Goal: Communication & Community: Answer question/provide support

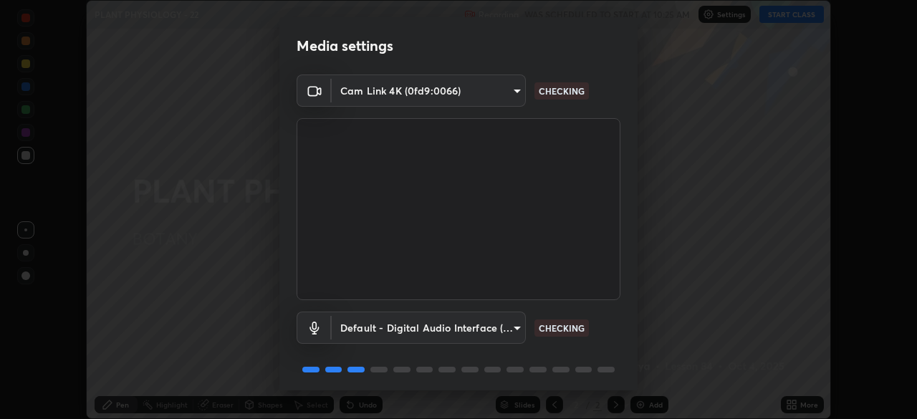
scroll to position [51, 0]
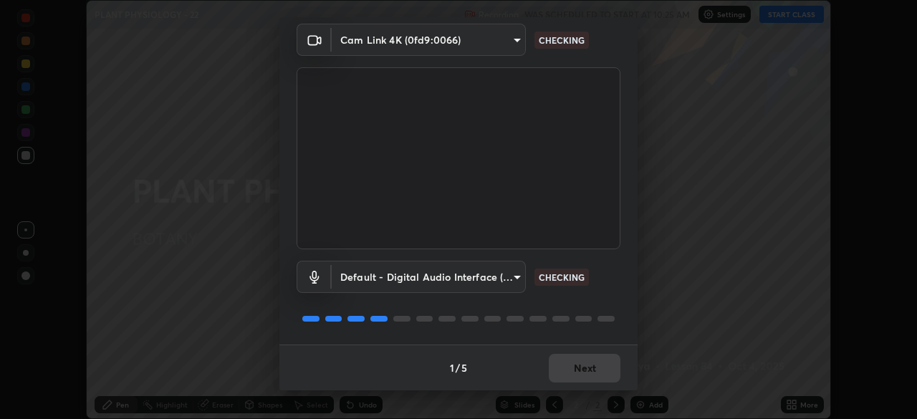
click at [569, 373] on div "1 / 5 Next" at bounding box center [458, 368] width 358 height 46
click at [569, 368] on div "1 / 5 Next" at bounding box center [458, 368] width 358 height 46
click at [572, 368] on div "1 / 5 Next" at bounding box center [458, 368] width 358 height 46
click at [567, 365] on div "1 / 5 Next" at bounding box center [458, 368] width 358 height 46
click at [565, 365] on div "1 / 5 Next" at bounding box center [458, 368] width 358 height 46
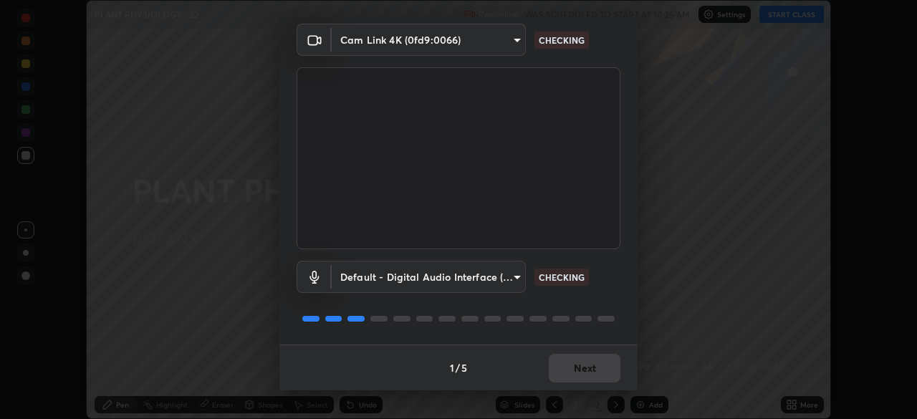
click at [568, 365] on div "1 / 5 Next" at bounding box center [458, 368] width 358 height 46
click at [560, 368] on div "1 / 5 Next" at bounding box center [458, 368] width 358 height 46
click at [561, 370] on div "1 / 5 Next" at bounding box center [458, 368] width 358 height 46
click at [561, 369] on div "1 / 5 Next" at bounding box center [458, 368] width 358 height 46
click at [562, 371] on div "1 / 5 Next" at bounding box center [458, 368] width 358 height 46
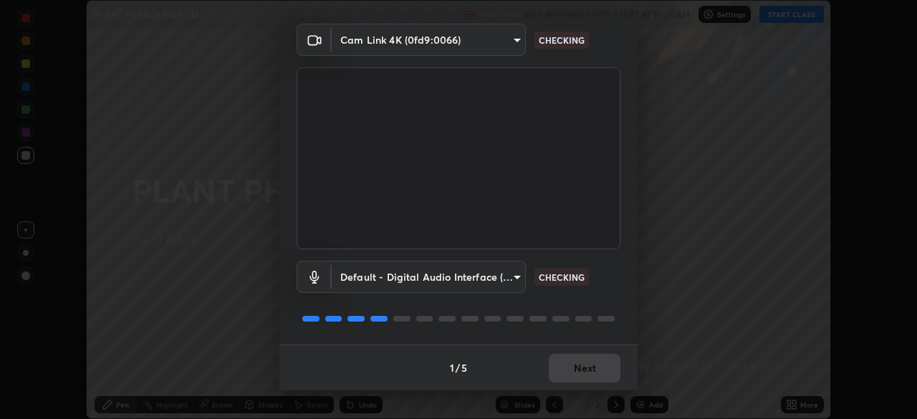
click at [562, 375] on div "1 / 5 Next" at bounding box center [458, 368] width 358 height 46
click at [562, 373] on button "Next" at bounding box center [585, 368] width 72 height 29
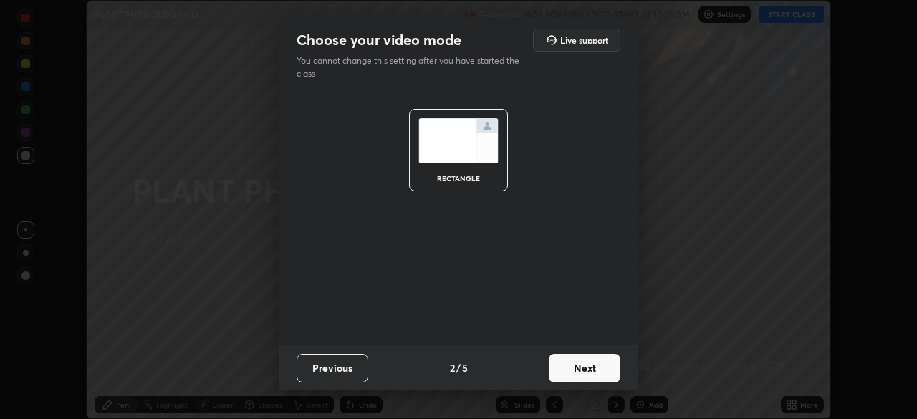
scroll to position [0, 0]
click at [565, 373] on button "Next" at bounding box center [585, 368] width 72 height 29
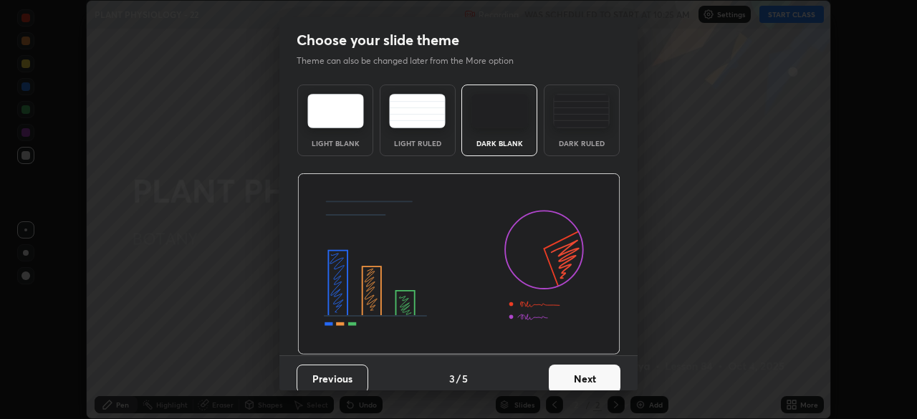
click at [562, 375] on button "Next" at bounding box center [585, 379] width 72 height 29
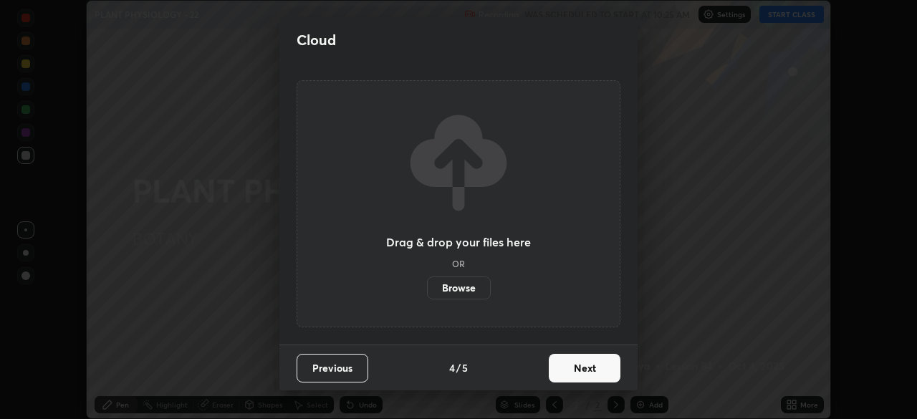
click at [570, 368] on button "Next" at bounding box center [585, 368] width 72 height 29
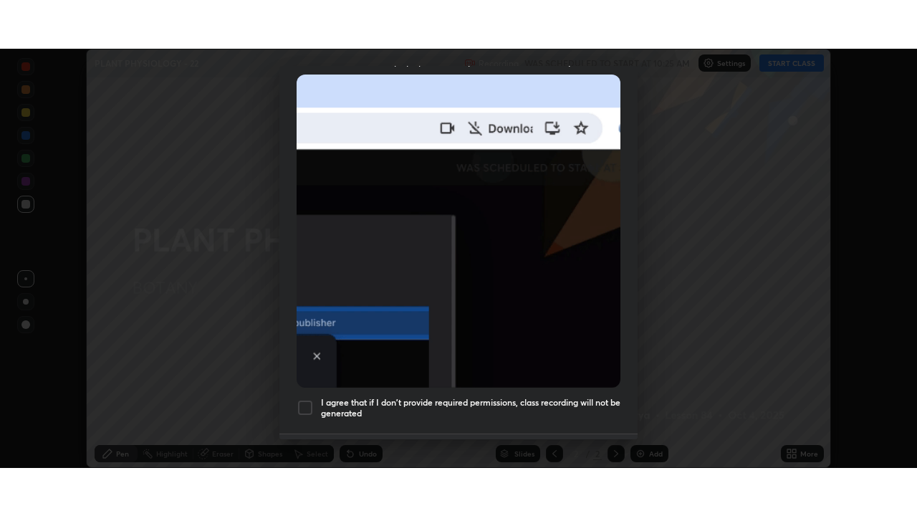
scroll to position [343, 0]
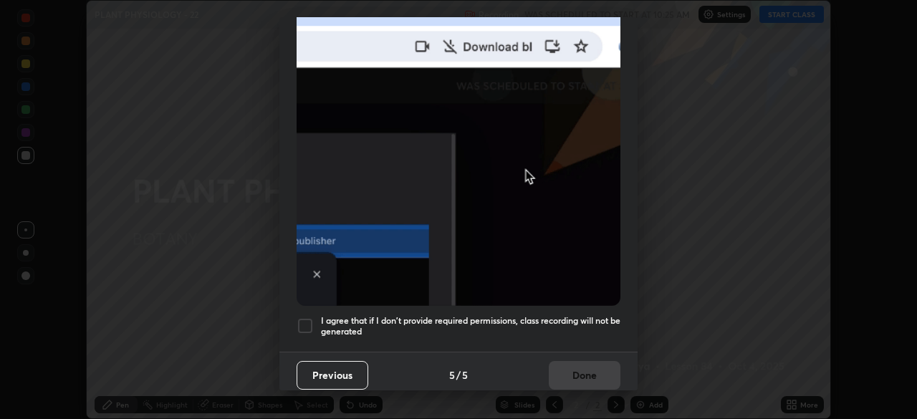
click at [299, 322] on div at bounding box center [305, 325] width 17 height 17
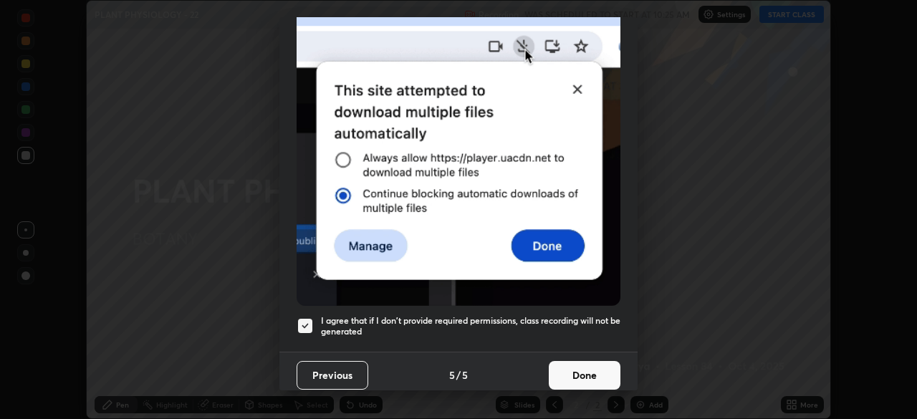
click at [557, 368] on button "Done" at bounding box center [585, 375] width 72 height 29
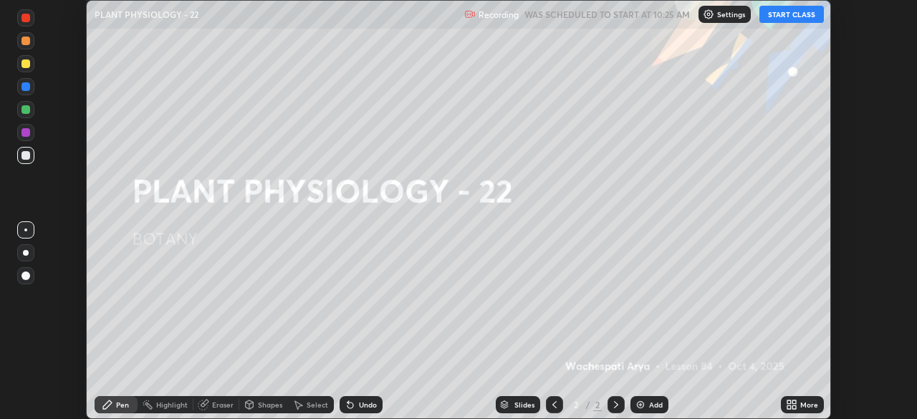
click at [785, 18] on button "START CLASS" at bounding box center [791, 14] width 64 height 17
click at [794, 407] on icon at bounding box center [794, 407] width 4 height 4
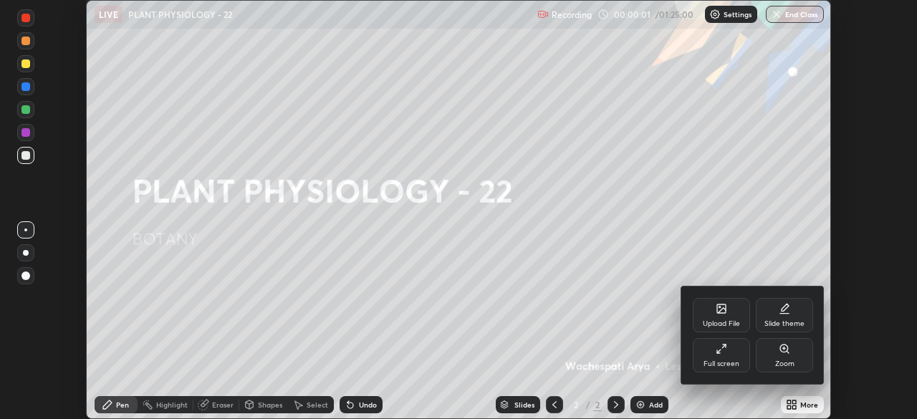
click at [724, 352] on icon at bounding box center [721, 348] width 11 height 11
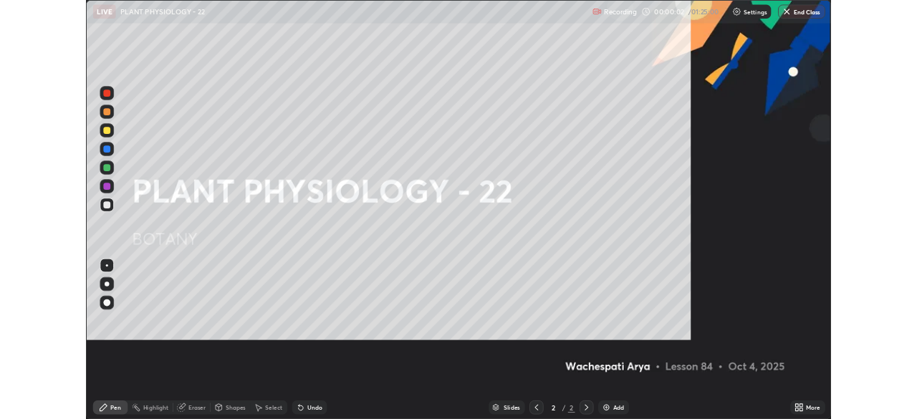
scroll to position [516, 917]
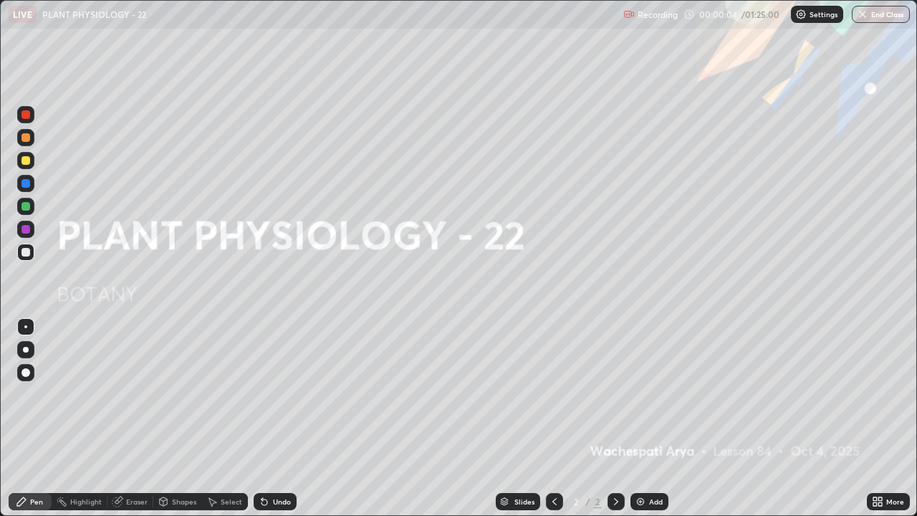
click at [649, 418] on div "Add" at bounding box center [656, 501] width 14 height 7
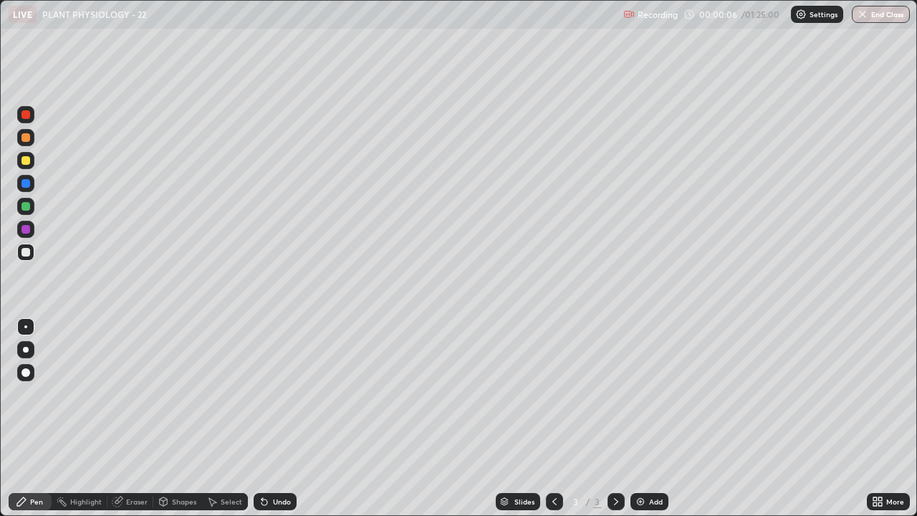
click at [32, 141] on div at bounding box center [25, 137] width 17 height 17
click at [27, 352] on div at bounding box center [26, 350] width 6 height 6
click at [26, 350] on div at bounding box center [26, 350] width 6 height 6
click at [27, 254] on div at bounding box center [25, 252] width 9 height 9
click at [26, 165] on div at bounding box center [25, 160] width 17 height 17
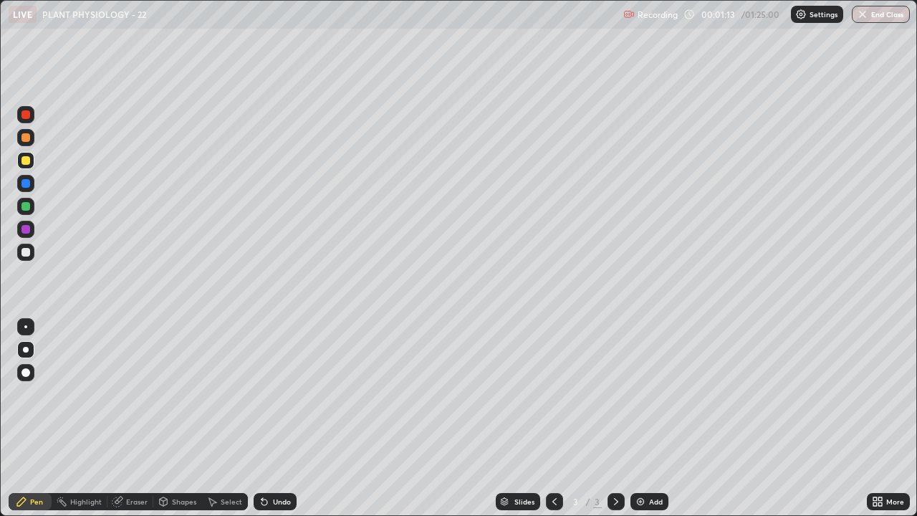
click at [27, 252] on div at bounding box center [25, 252] width 9 height 9
click at [279, 418] on div "Undo" at bounding box center [282, 501] width 18 height 7
click at [24, 207] on div at bounding box center [25, 206] width 9 height 9
click at [25, 231] on div at bounding box center [25, 229] width 9 height 9
click at [26, 253] on div at bounding box center [25, 252] width 9 height 9
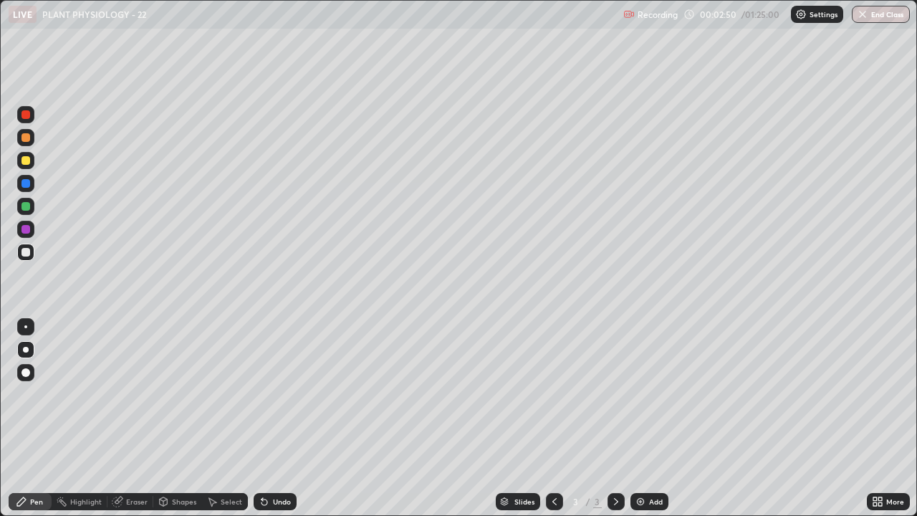
click at [29, 236] on div at bounding box center [25, 229] width 17 height 17
click at [31, 208] on div at bounding box center [25, 206] width 17 height 17
click at [29, 372] on div at bounding box center [25, 372] width 9 height 9
click at [24, 162] on div at bounding box center [25, 160] width 9 height 9
click at [26, 350] on div at bounding box center [26, 350] width 6 height 6
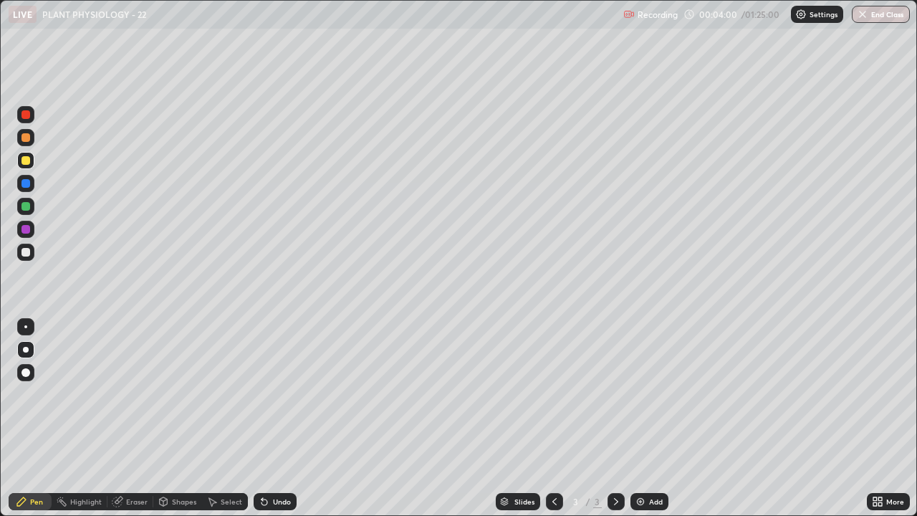
click at [25, 115] on div at bounding box center [25, 114] width 9 height 9
click at [644, 418] on img at bounding box center [640, 501] width 11 height 11
click at [27, 254] on div at bounding box center [25, 252] width 9 height 9
click at [23, 230] on div at bounding box center [25, 229] width 9 height 9
click at [24, 372] on div at bounding box center [25, 372] width 9 height 9
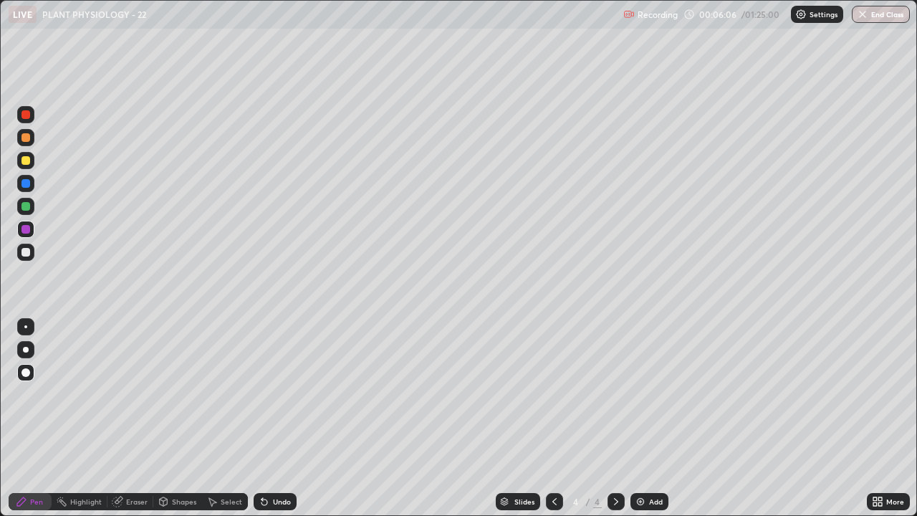
click at [27, 352] on div at bounding box center [26, 350] width 6 height 6
click at [27, 350] on div at bounding box center [26, 350] width 6 height 6
click at [26, 255] on div at bounding box center [25, 252] width 9 height 9
click at [25, 161] on div at bounding box center [25, 160] width 9 height 9
click at [26, 207] on div at bounding box center [25, 206] width 9 height 9
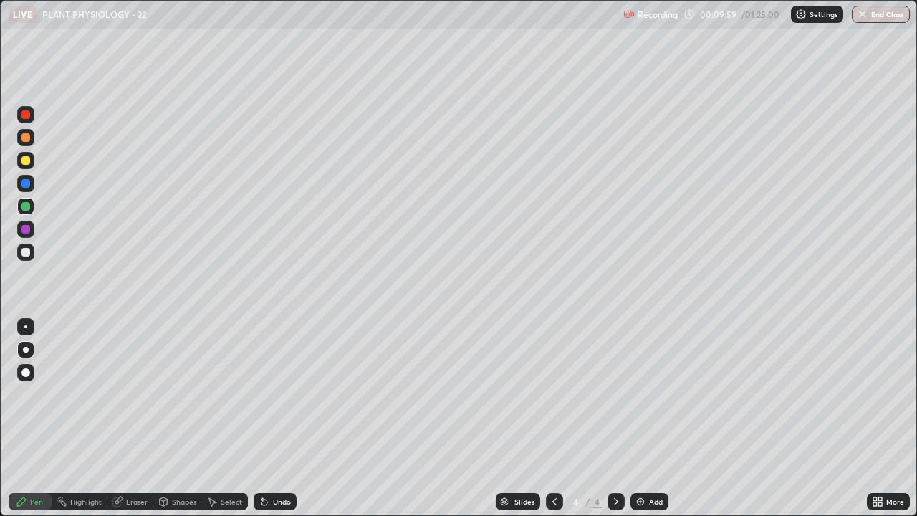
click at [228, 418] on div "Select" at bounding box center [231, 501] width 21 height 7
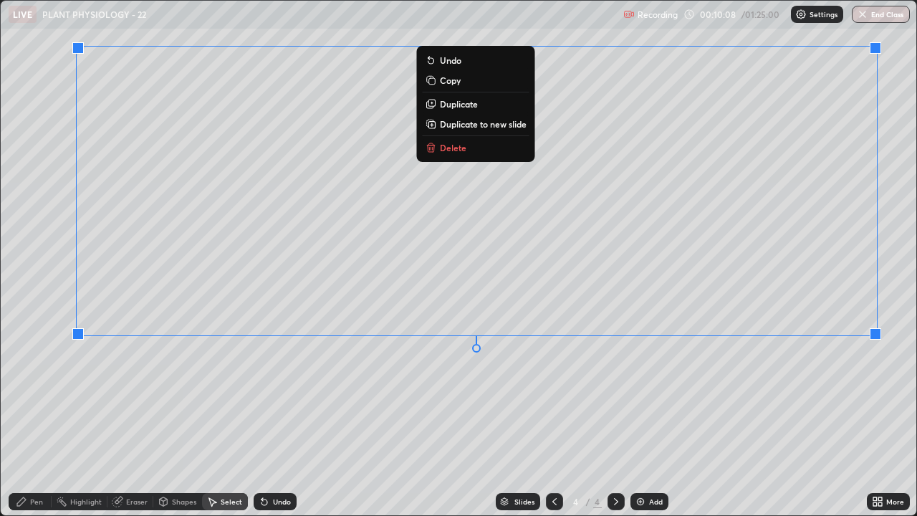
click at [42, 418] on div "Pen" at bounding box center [36, 501] width 13 height 7
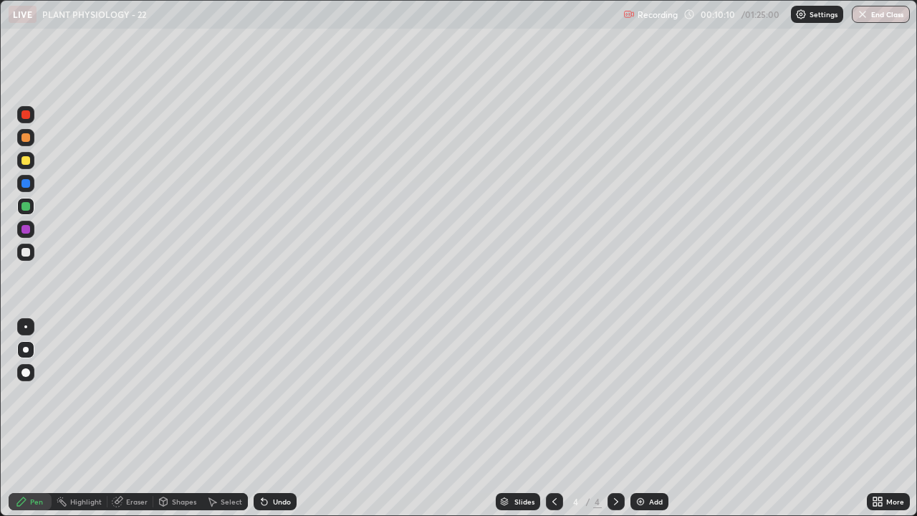
click at [24, 163] on div at bounding box center [25, 160] width 9 height 9
click at [282, 418] on div "Undo" at bounding box center [282, 501] width 18 height 7
click at [279, 418] on div "Undo" at bounding box center [282, 501] width 18 height 7
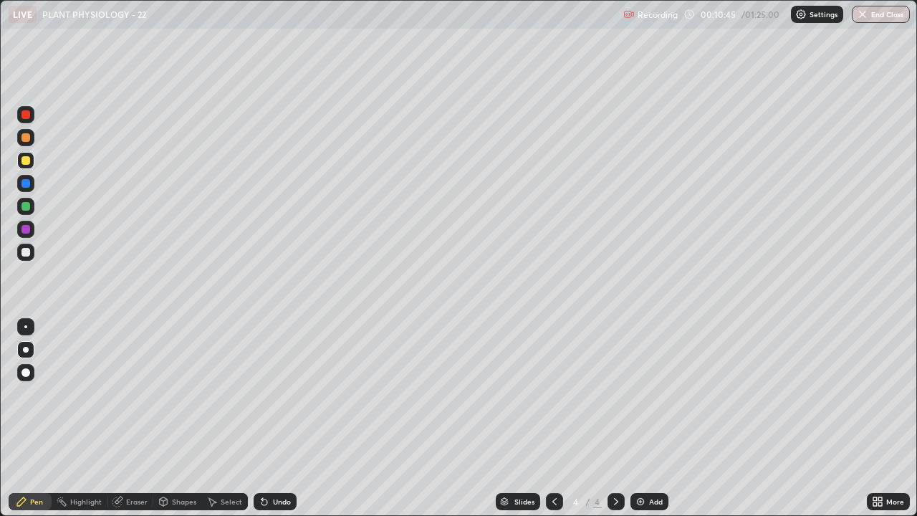
click at [281, 418] on div "Undo" at bounding box center [282, 501] width 18 height 7
click at [275, 418] on div "Undo" at bounding box center [275, 501] width 43 height 17
click at [278, 418] on div "Undo" at bounding box center [282, 501] width 18 height 7
click at [24, 139] on div at bounding box center [25, 137] width 9 height 9
click at [29, 254] on div at bounding box center [25, 252] width 9 height 9
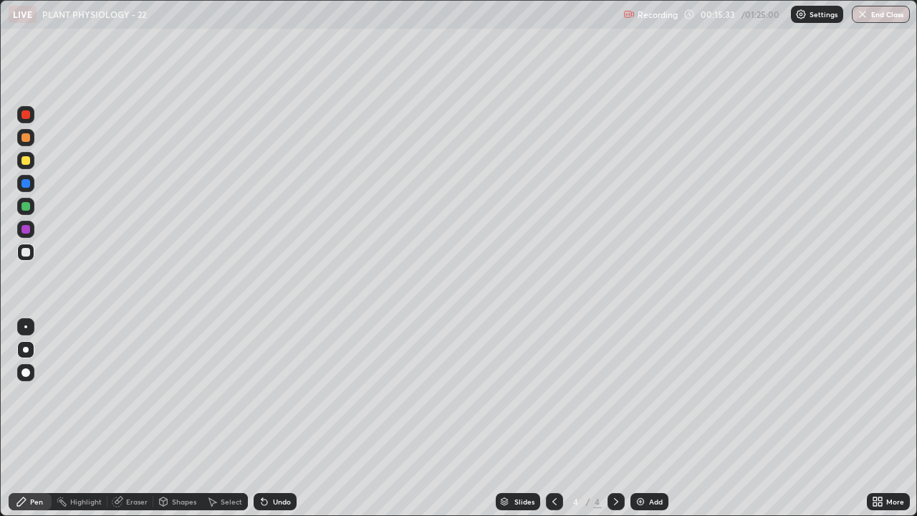
click at [650, 418] on div "Add" at bounding box center [656, 501] width 14 height 7
click at [24, 138] on div at bounding box center [25, 137] width 9 height 9
click at [27, 252] on div at bounding box center [25, 252] width 9 height 9
click at [29, 139] on div at bounding box center [25, 137] width 9 height 9
click at [277, 418] on div "Undo" at bounding box center [282, 501] width 18 height 7
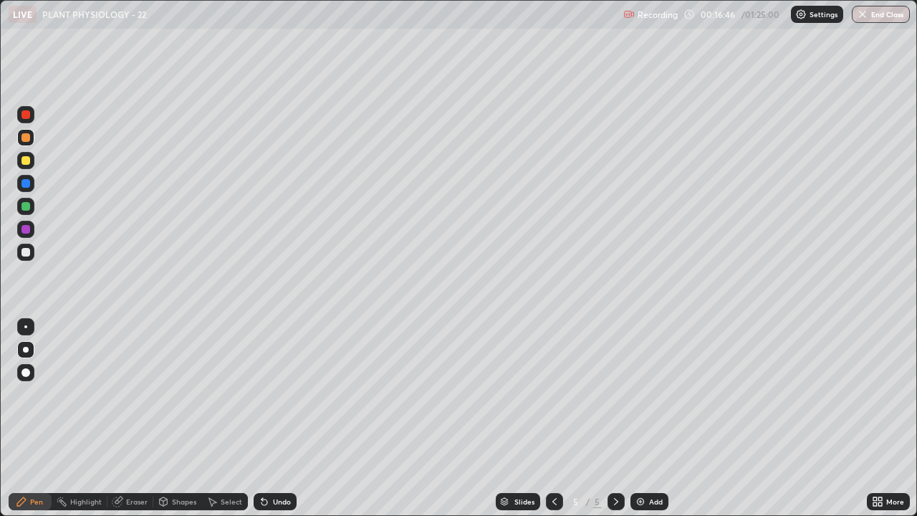
click at [25, 251] on div at bounding box center [25, 252] width 9 height 9
click at [880, 418] on icon at bounding box center [877, 501] width 11 height 11
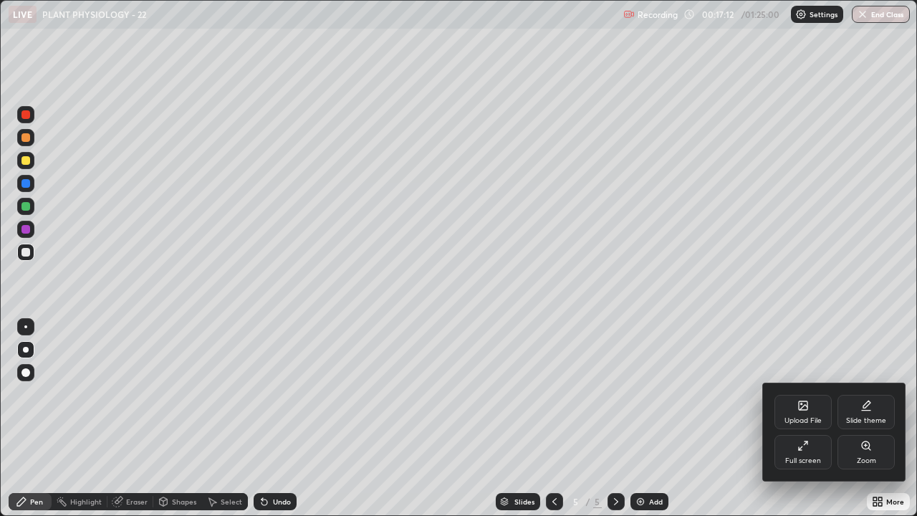
click at [812, 418] on div "Full screen" at bounding box center [802, 452] width 57 height 34
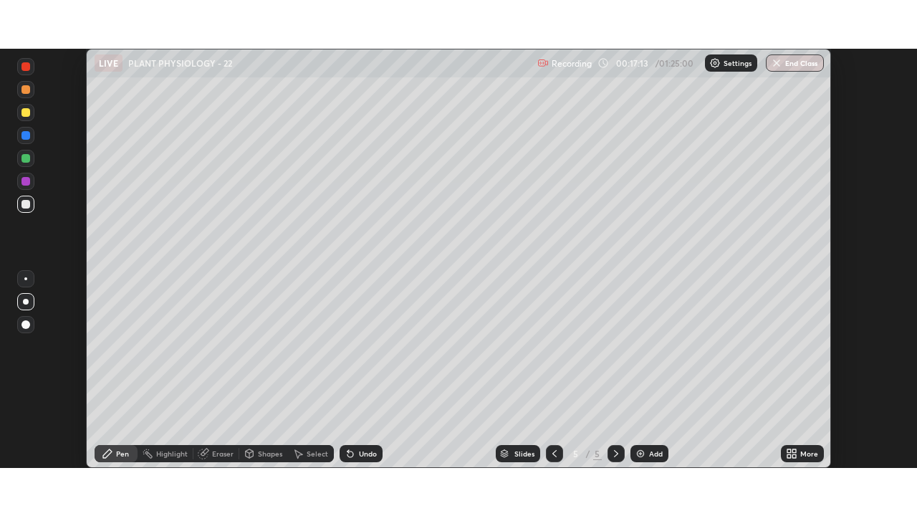
scroll to position [71221, 70723]
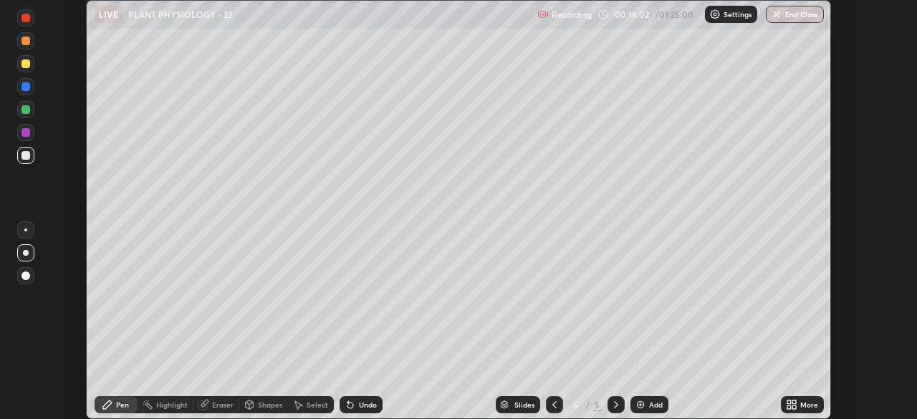
click at [789, 404] on icon at bounding box center [791, 404] width 11 height 11
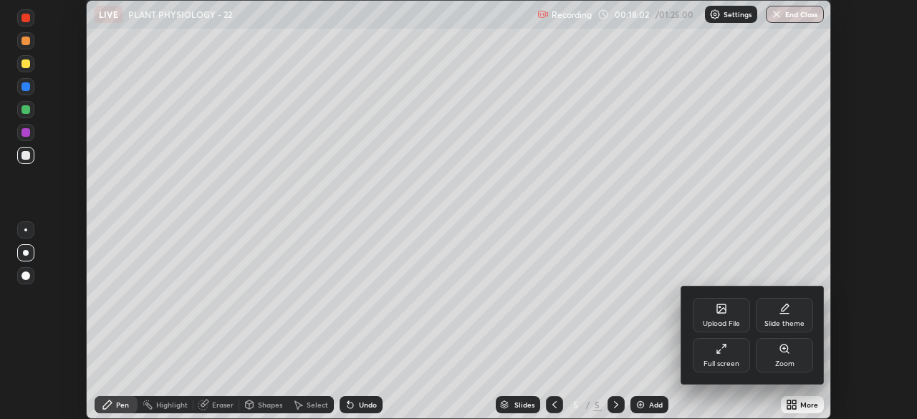
click at [720, 362] on div "Full screen" at bounding box center [722, 363] width 36 height 7
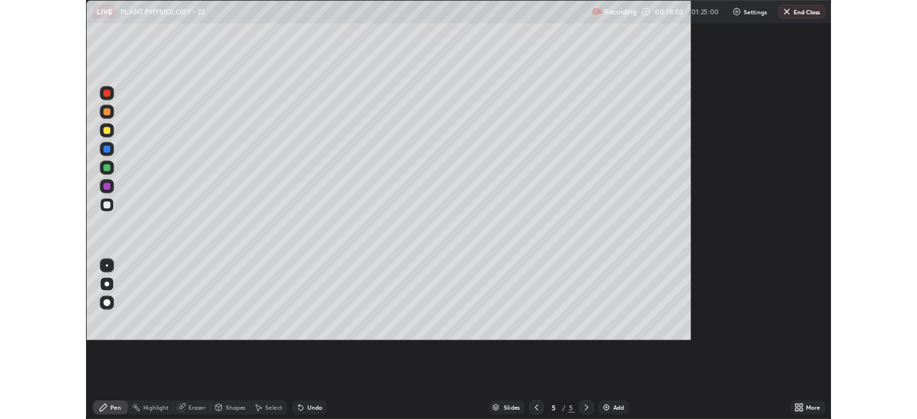
scroll to position [516, 917]
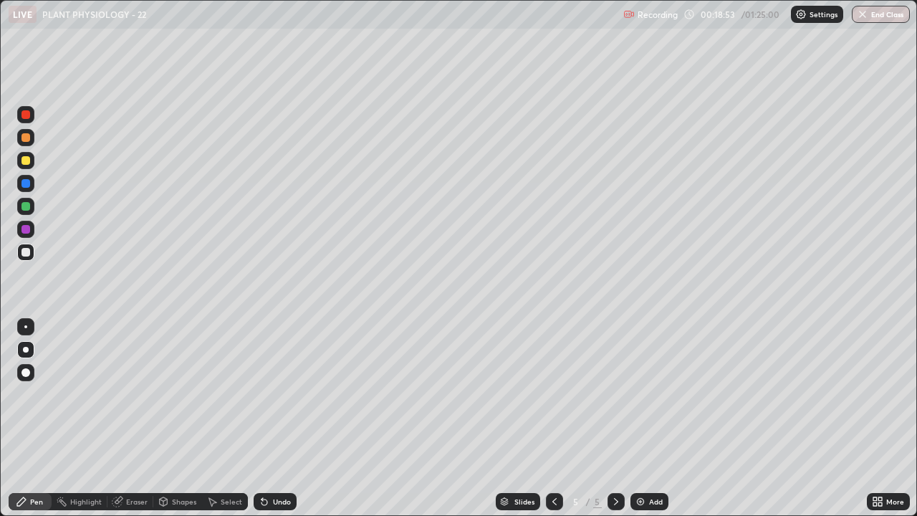
click at [880, 418] on icon at bounding box center [880, 499] width 4 height 4
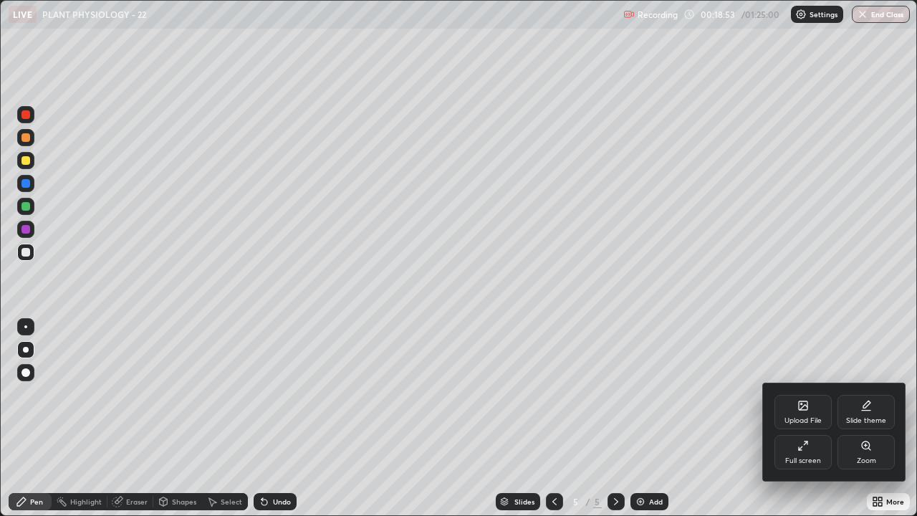
click at [806, 418] on icon at bounding box center [802, 445] width 11 height 11
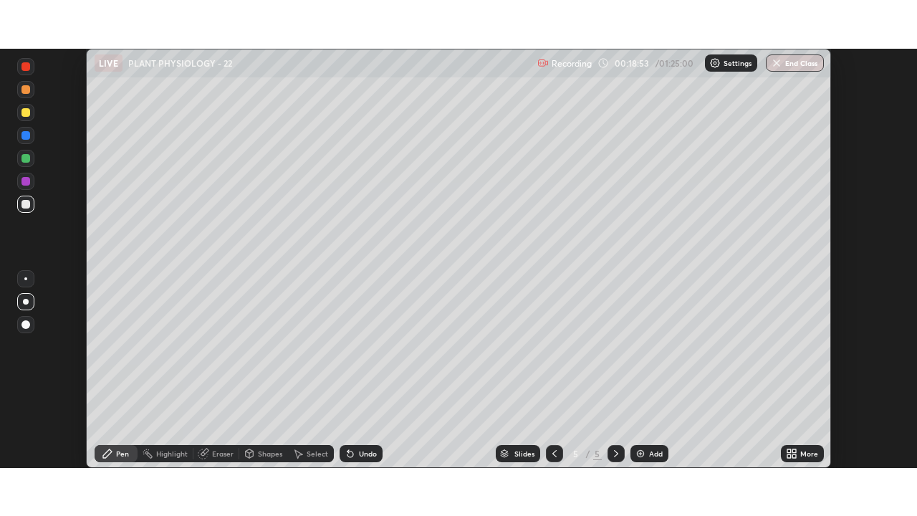
scroll to position [71221, 70723]
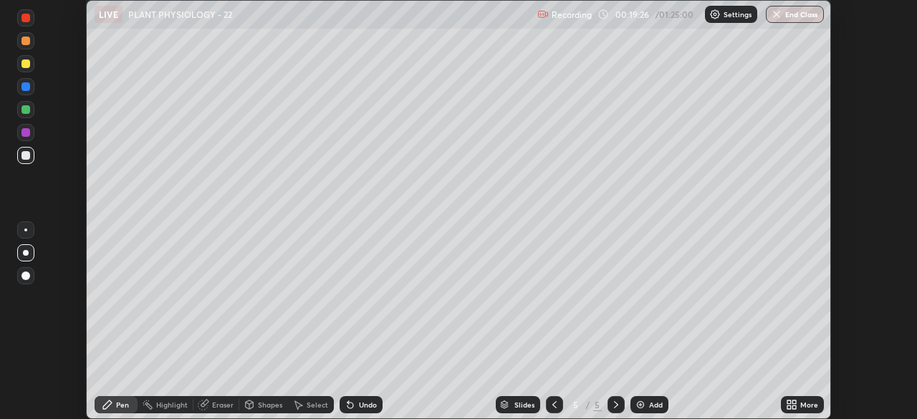
click at [790, 401] on icon at bounding box center [789, 402] width 4 height 4
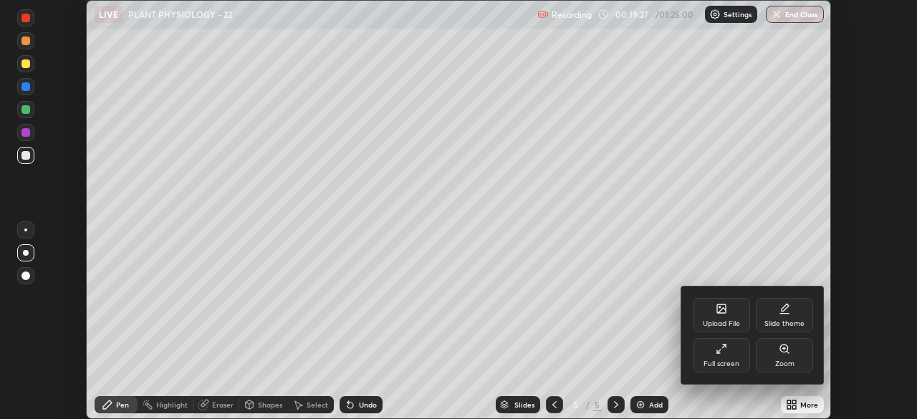
click at [717, 354] on icon at bounding box center [721, 348] width 11 height 11
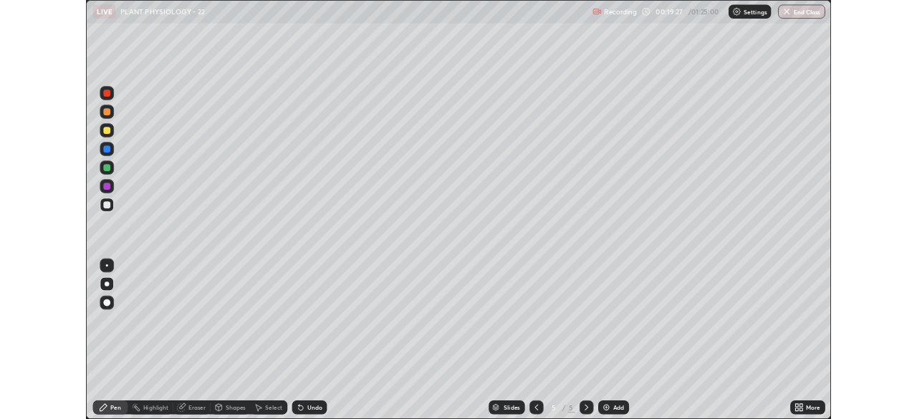
scroll to position [516, 917]
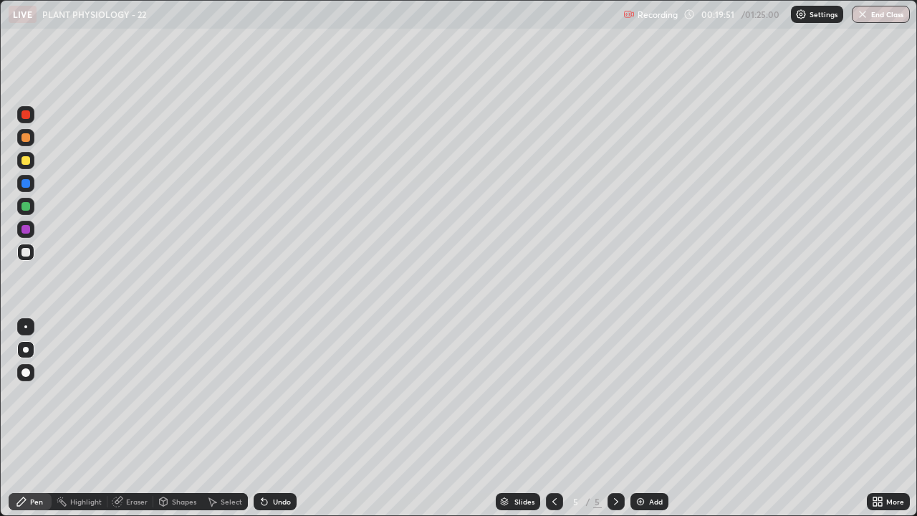
click at [277, 418] on div "Undo" at bounding box center [282, 501] width 18 height 7
click at [274, 418] on div "Undo" at bounding box center [282, 501] width 18 height 7
click at [276, 418] on div "Undo" at bounding box center [282, 501] width 18 height 7
click at [275, 418] on div "Undo" at bounding box center [282, 501] width 18 height 7
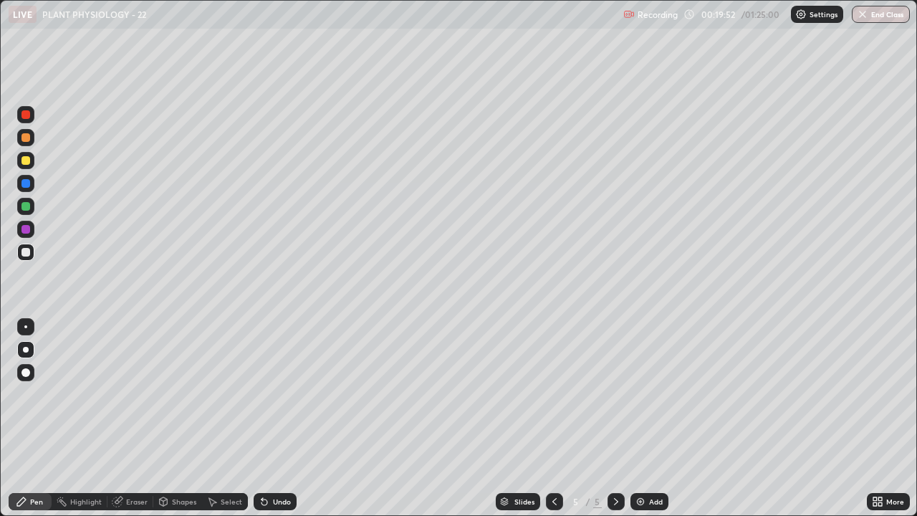
click at [275, 418] on div "Undo" at bounding box center [282, 501] width 18 height 7
click at [25, 143] on div at bounding box center [25, 137] width 17 height 17
click at [876, 418] on icon at bounding box center [875, 499] width 4 height 4
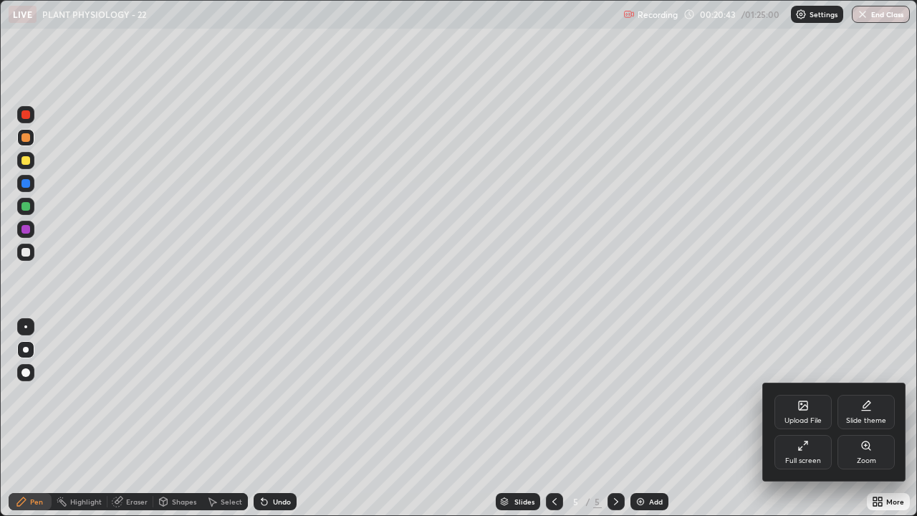
click at [799, 418] on icon at bounding box center [801, 448] width 4 height 4
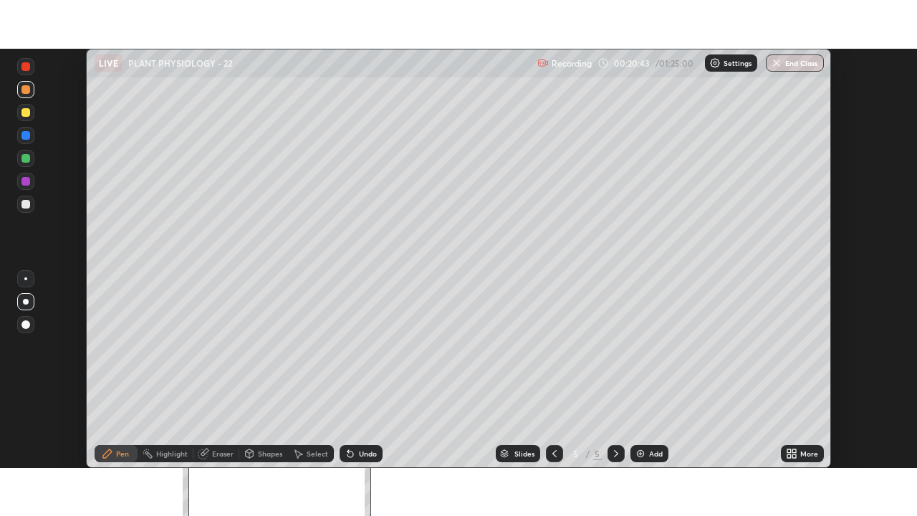
scroll to position [71221, 70723]
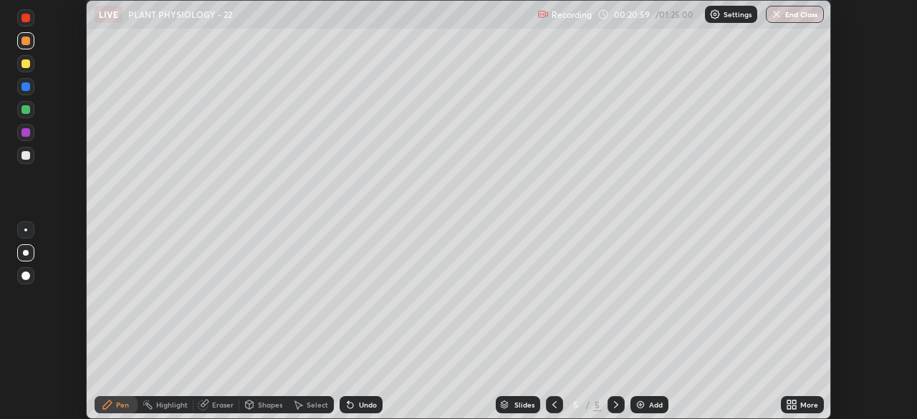
click at [793, 408] on icon at bounding box center [794, 407] width 4 height 4
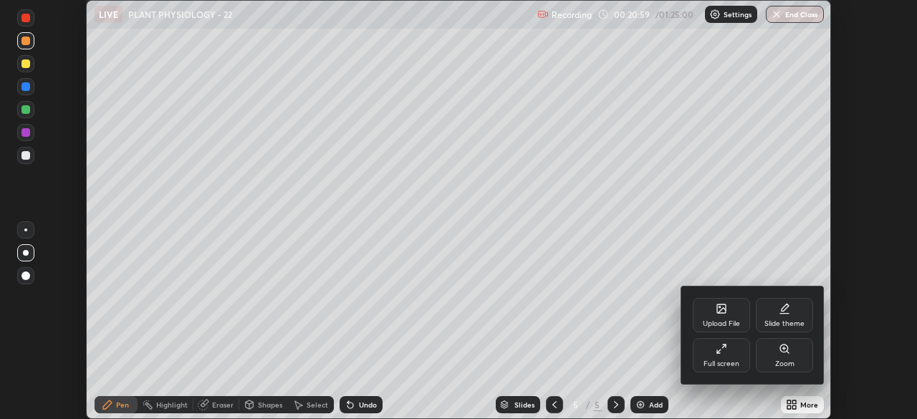
click at [726, 360] on div "Full screen" at bounding box center [722, 363] width 36 height 7
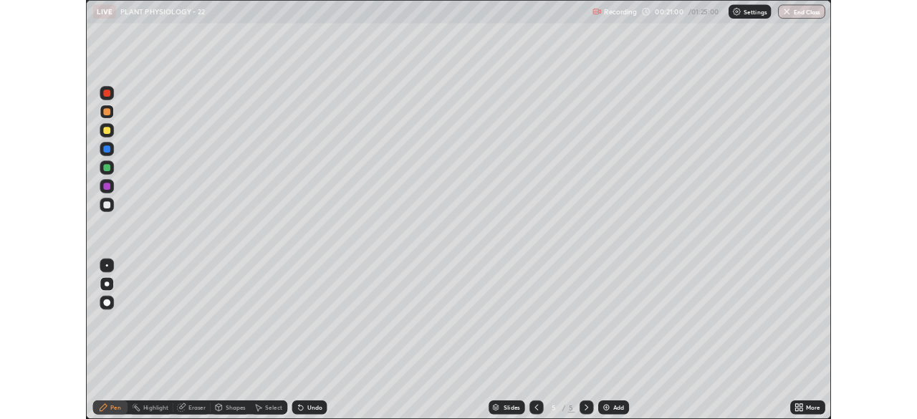
scroll to position [516, 917]
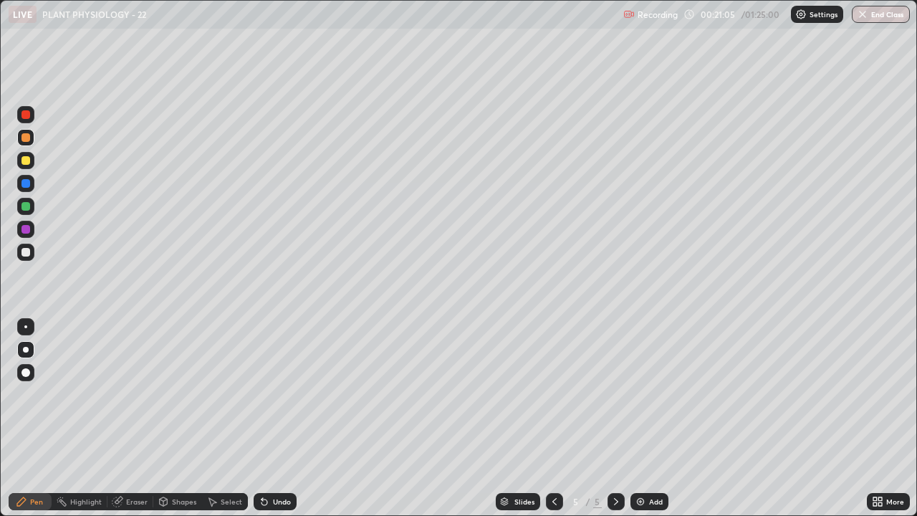
click at [26, 140] on div at bounding box center [25, 137] width 9 height 9
click at [27, 212] on div at bounding box center [25, 206] width 17 height 17
click at [27, 371] on div at bounding box center [25, 372] width 9 height 9
click at [24, 210] on div at bounding box center [25, 206] width 9 height 9
click at [29, 235] on div at bounding box center [25, 229] width 17 height 17
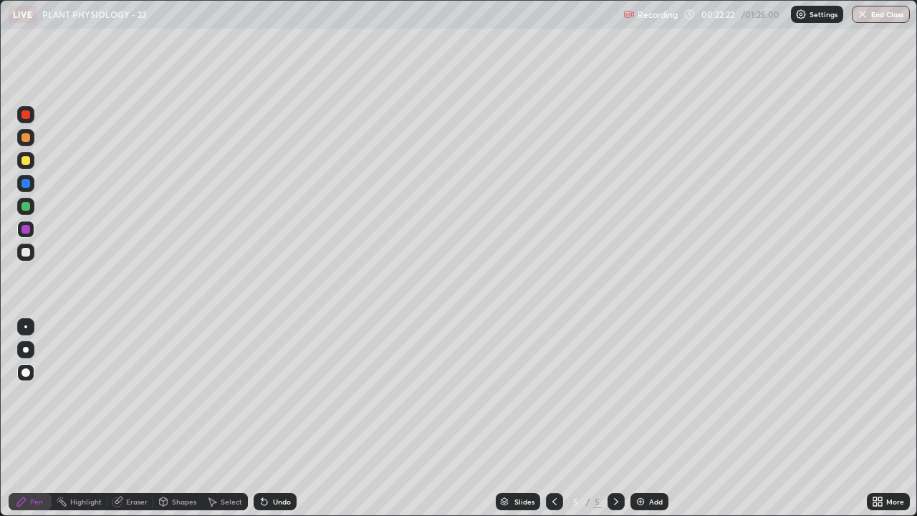
click at [124, 418] on div "Eraser" at bounding box center [130, 501] width 46 height 17
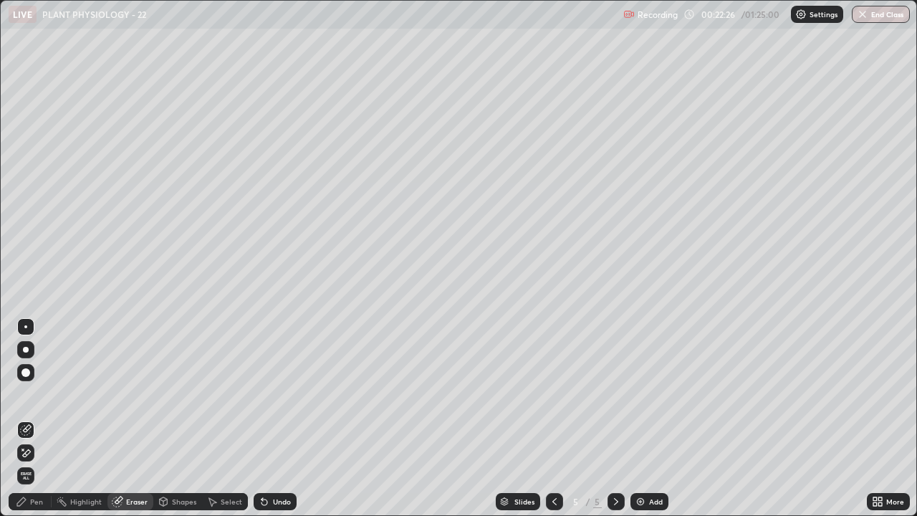
click at [44, 418] on div "Pen" at bounding box center [30, 501] width 43 height 17
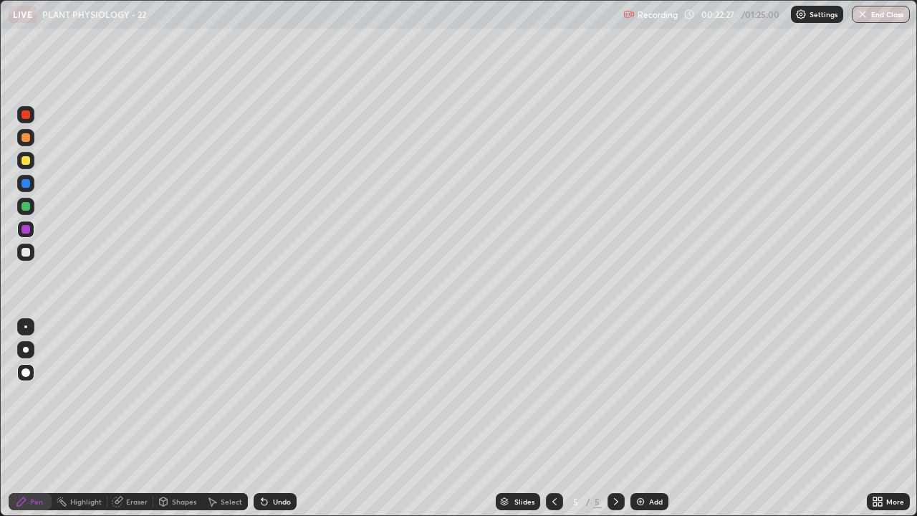
click at [28, 253] on div at bounding box center [25, 252] width 9 height 9
click at [551, 418] on icon at bounding box center [554, 501] width 11 height 11
click at [553, 418] on icon at bounding box center [554, 501] width 11 height 11
click at [615, 418] on icon at bounding box center [615, 501] width 11 height 11
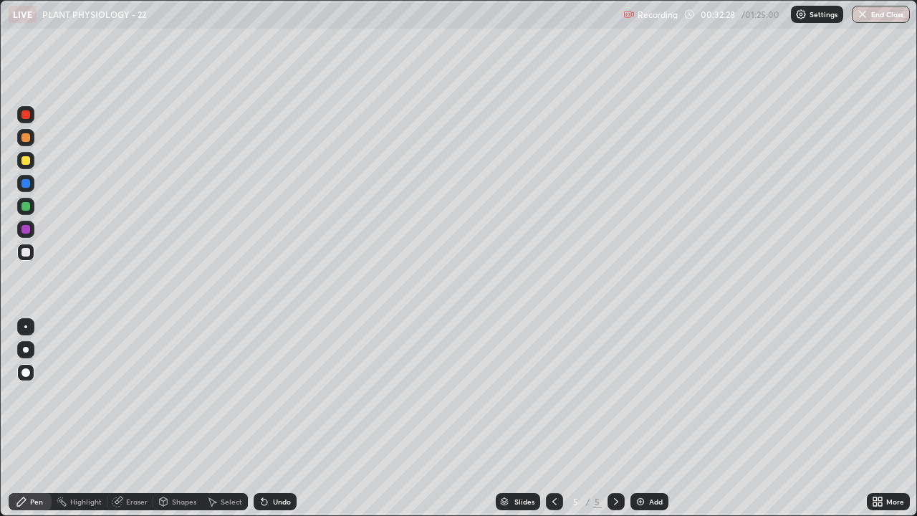
click at [226, 418] on div "Select" at bounding box center [231, 501] width 21 height 7
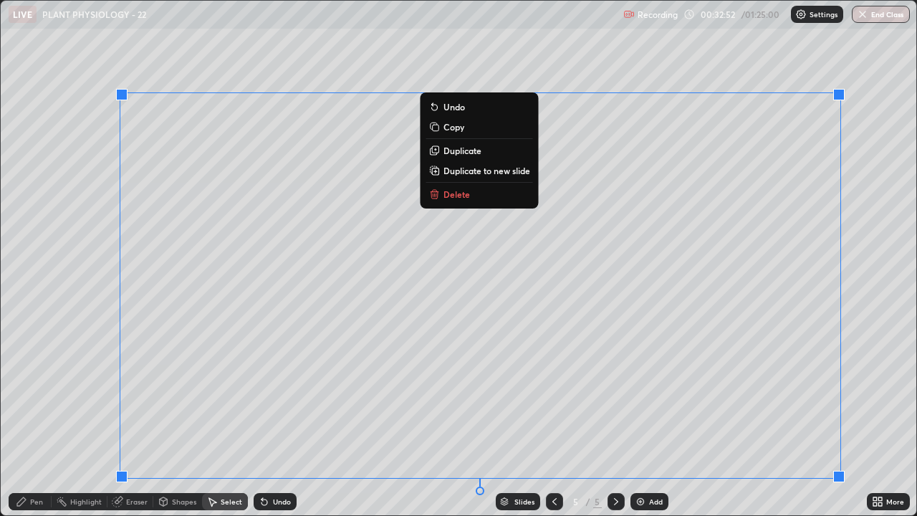
click at [68, 277] on div "0 ° Undo Copy Duplicate Duplicate to new slide Delete" at bounding box center [459, 258] width 916 height 514
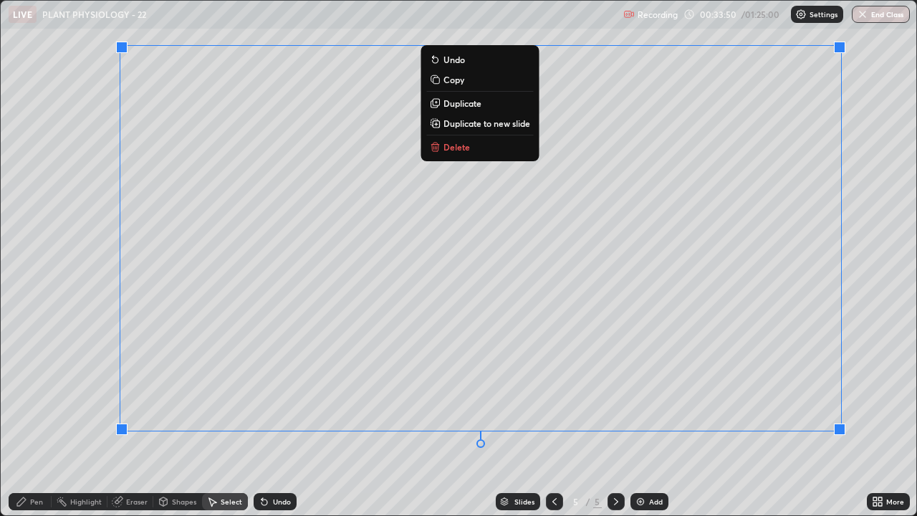
click at [716, 418] on div "0 ° Undo Copy Duplicate Duplicate to new slide Delete" at bounding box center [459, 258] width 916 height 514
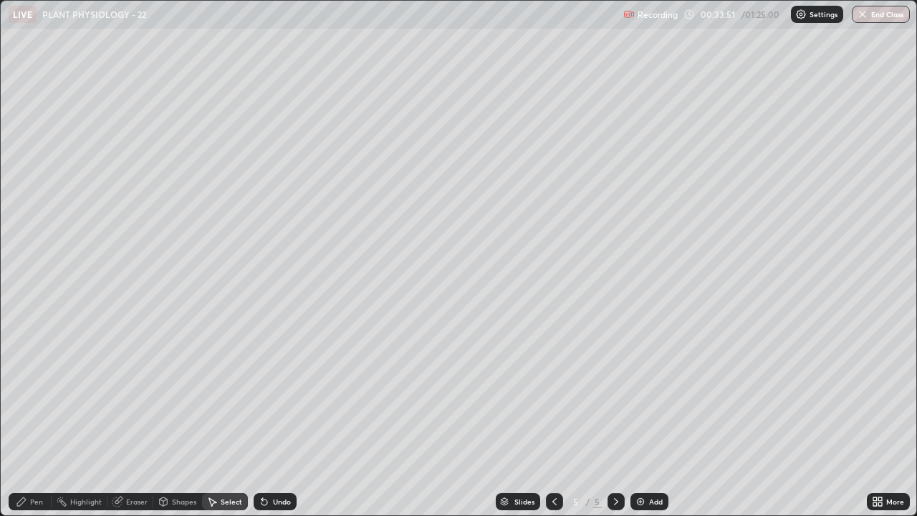
click at [645, 418] on img at bounding box center [640, 501] width 11 height 11
click at [880, 418] on icon at bounding box center [880, 504] width 4 height 4
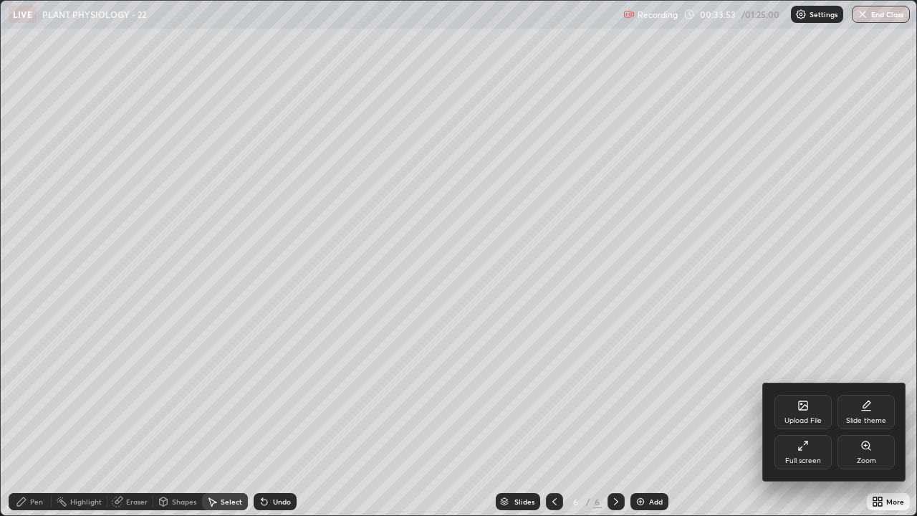
click at [806, 418] on div "Full screen" at bounding box center [802, 452] width 57 height 34
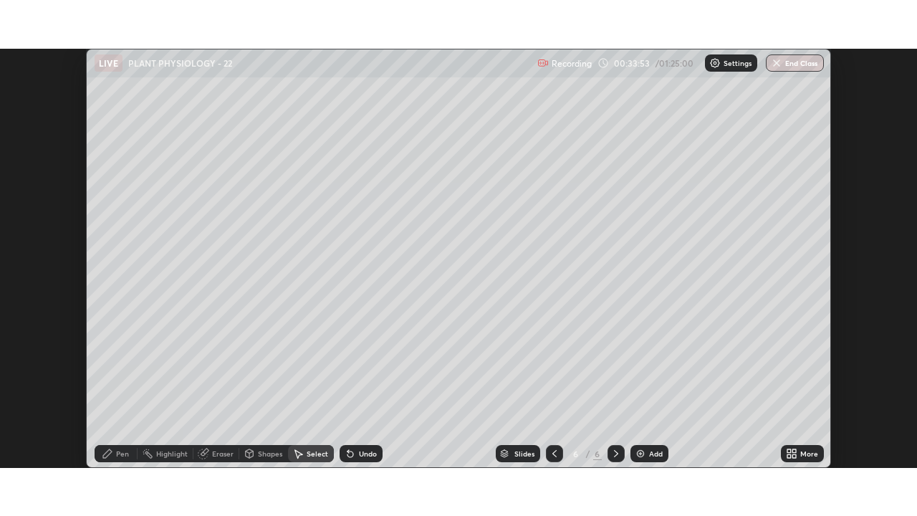
scroll to position [71221, 70723]
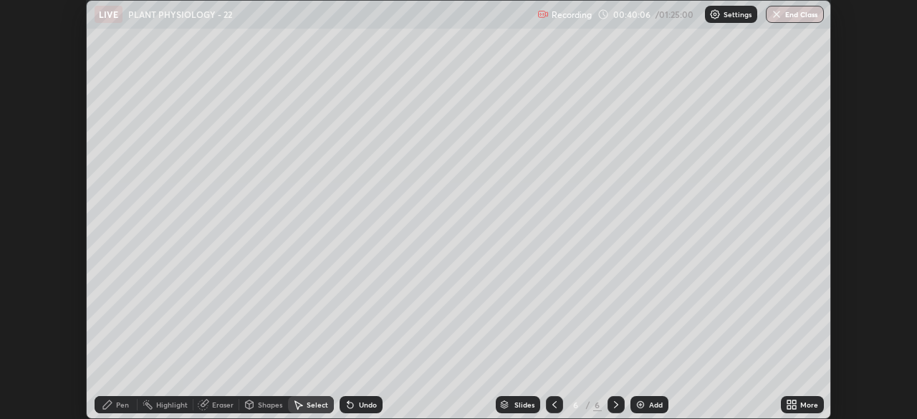
click at [797, 403] on icon at bounding box center [791, 404] width 11 height 11
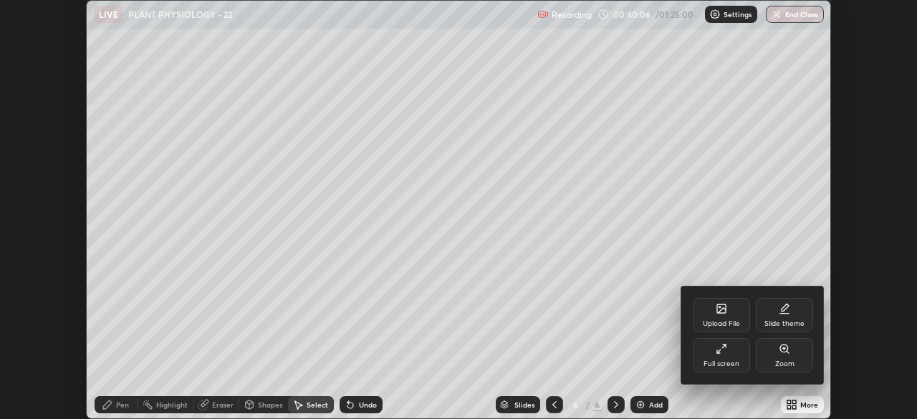
click at [723, 355] on div "Full screen" at bounding box center [721, 355] width 57 height 34
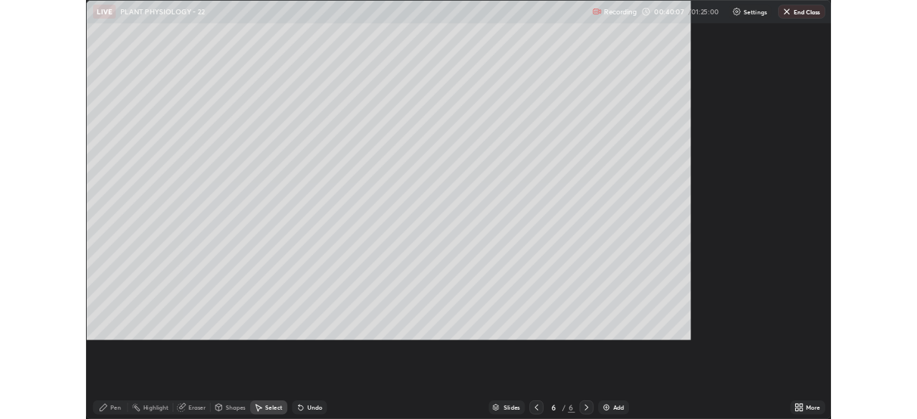
scroll to position [516, 917]
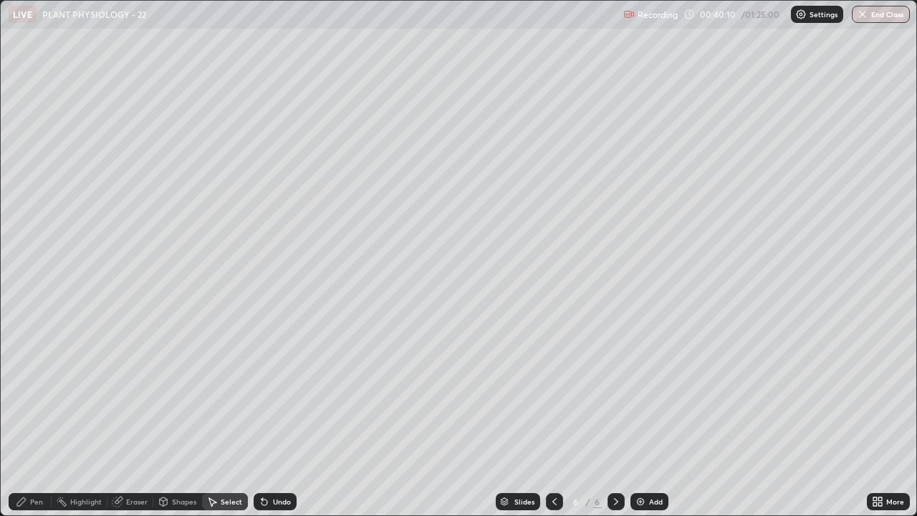
click at [547, 418] on div at bounding box center [554, 501] width 17 height 17
click at [615, 418] on icon at bounding box center [615, 501] width 11 height 11
click at [29, 418] on div "Pen" at bounding box center [30, 501] width 43 height 17
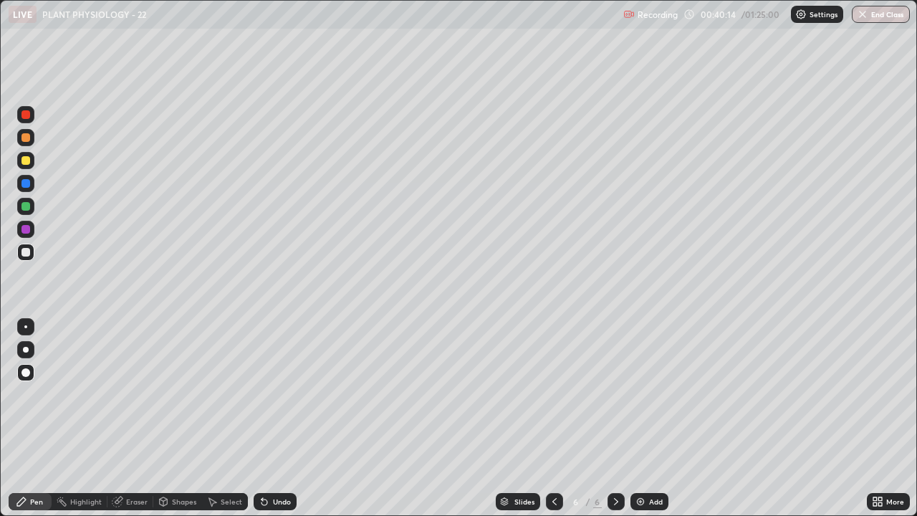
click at [29, 144] on div at bounding box center [25, 137] width 17 height 17
click at [26, 327] on div at bounding box center [25, 326] width 3 height 3
click at [24, 350] on div at bounding box center [26, 350] width 6 height 6
click at [25, 163] on div at bounding box center [25, 160] width 9 height 9
click at [27, 252] on div at bounding box center [25, 252] width 9 height 9
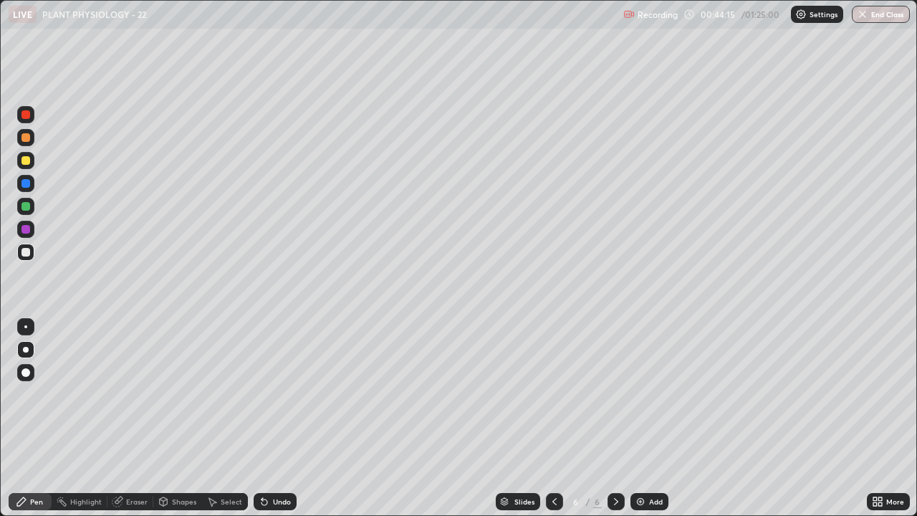
click at [24, 258] on div at bounding box center [25, 252] width 17 height 17
click at [24, 347] on div at bounding box center [26, 350] width 6 height 6
click at [24, 213] on div at bounding box center [25, 206] width 17 height 17
click at [274, 418] on div "Undo" at bounding box center [282, 501] width 18 height 7
click at [27, 161] on div at bounding box center [25, 160] width 9 height 9
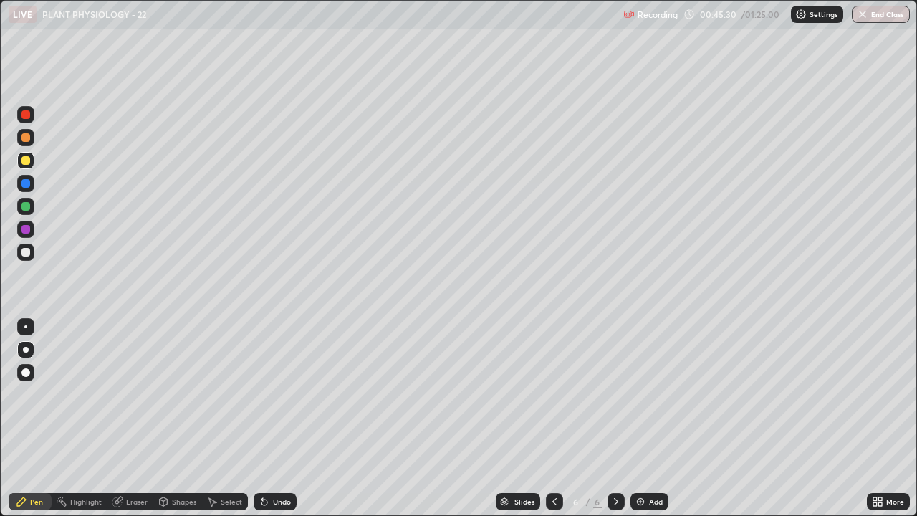
click at [26, 418] on icon at bounding box center [21, 501] width 11 height 11
click at [27, 206] on div at bounding box center [25, 206] width 9 height 9
click at [24, 253] on div at bounding box center [25, 252] width 9 height 9
click at [225, 418] on div "Select" at bounding box center [231, 501] width 21 height 7
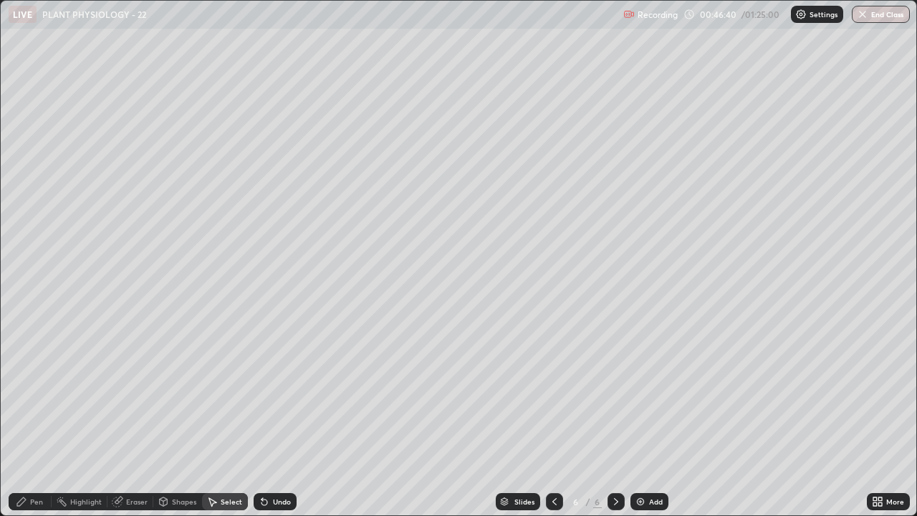
click at [273, 418] on div "Undo" at bounding box center [282, 501] width 18 height 7
click at [269, 418] on div "Undo" at bounding box center [275, 501] width 43 height 17
click at [270, 418] on div "Undo" at bounding box center [275, 501] width 43 height 17
click at [273, 418] on div "Undo" at bounding box center [282, 501] width 18 height 7
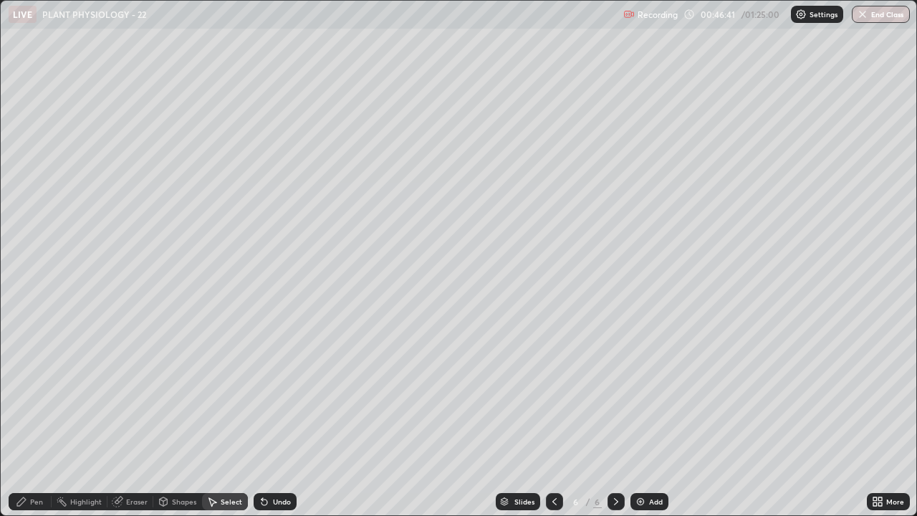
click at [273, 418] on div "Undo" at bounding box center [282, 501] width 18 height 7
click at [269, 418] on div "Undo" at bounding box center [275, 501] width 43 height 17
click at [268, 418] on div "Undo" at bounding box center [275, 501] width 43 height 17
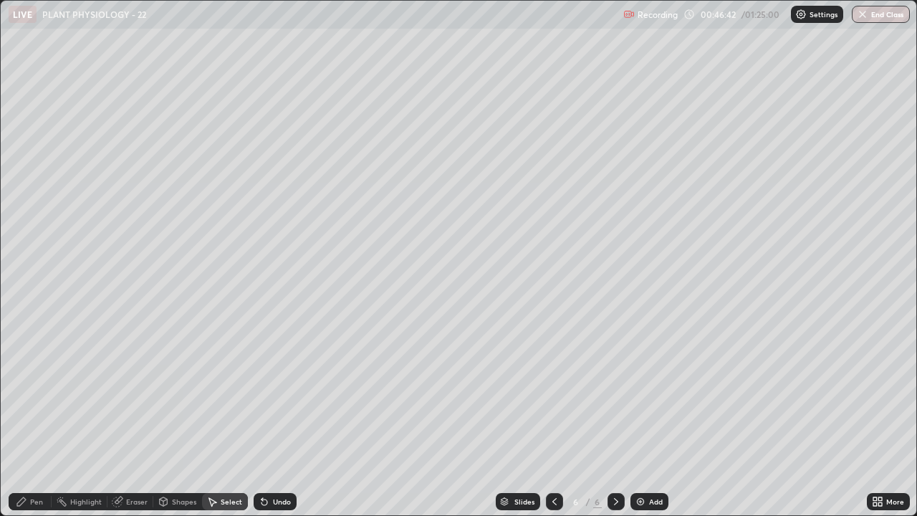
click at [267, 418] on icon at bounding box center [264, 501] width 11 height 11
click at [268, 418] on div "Undo" at bounding box center [275, 501] width 43 height 17
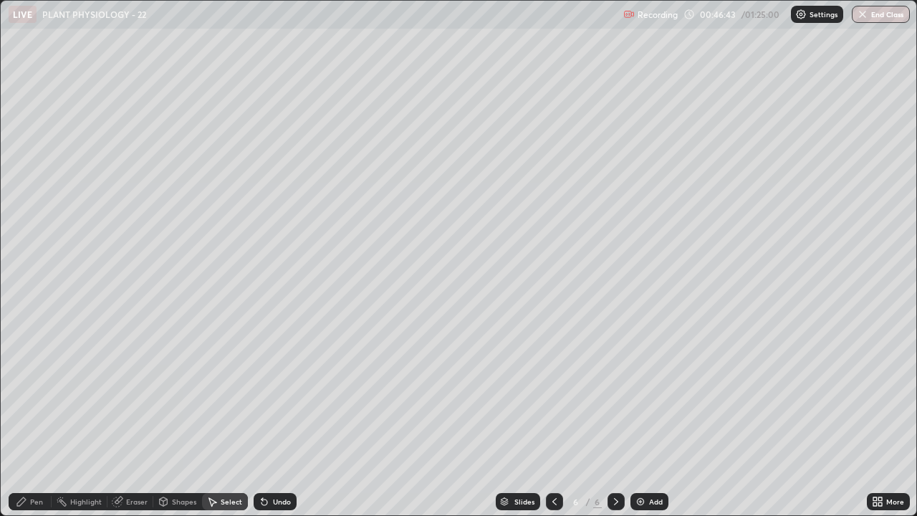
click at [269, 418] on div "Undo" at bounding box center [275, 501] width 43 height 17
click at [19, 418] on icon at bounding box center [21, 501] width 9 height 9
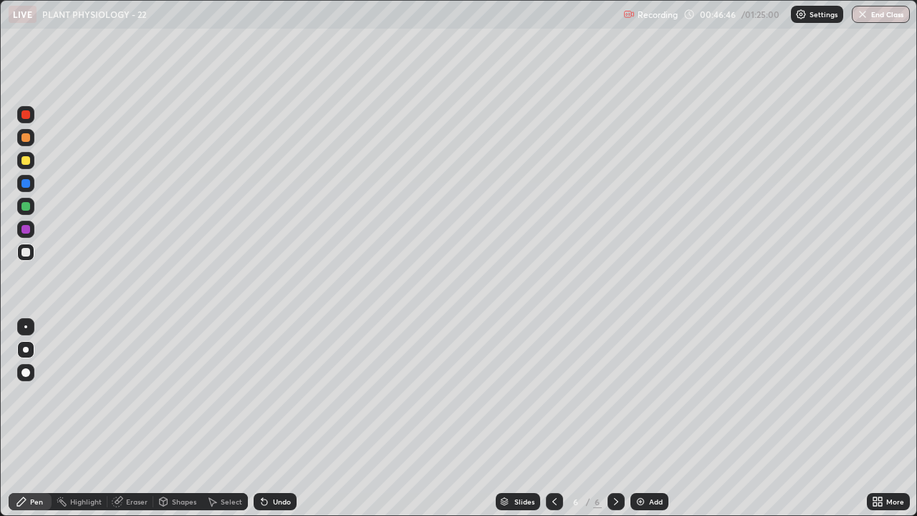
click at [24, 254] on div at bounding box center [25, 252] width 9 height 9
click at [27, 143] on div at bounding box center [25, 137] width 17 height 17
click at [133, 418] on div "Eraser" at bounding box center [136, 501] width 21 height 7
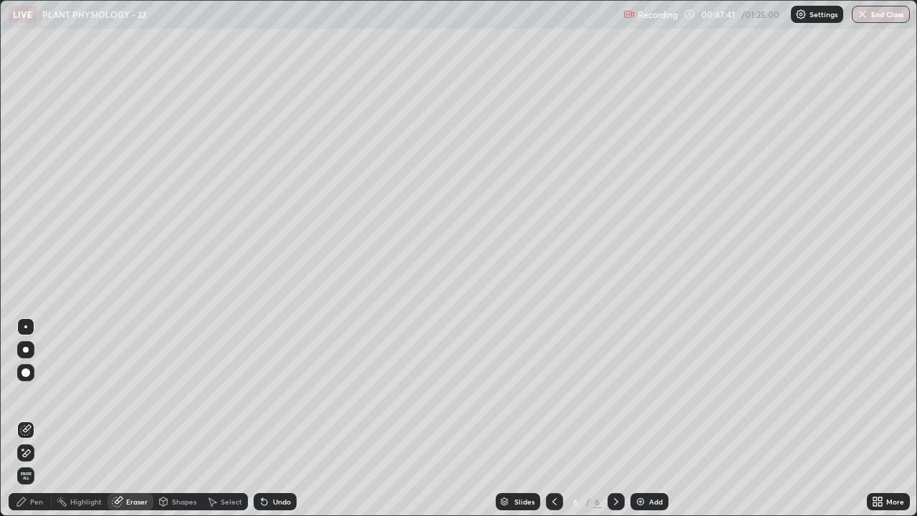
click at [26, 418] on icon at bounding box center [21, 501] width 11 height 11
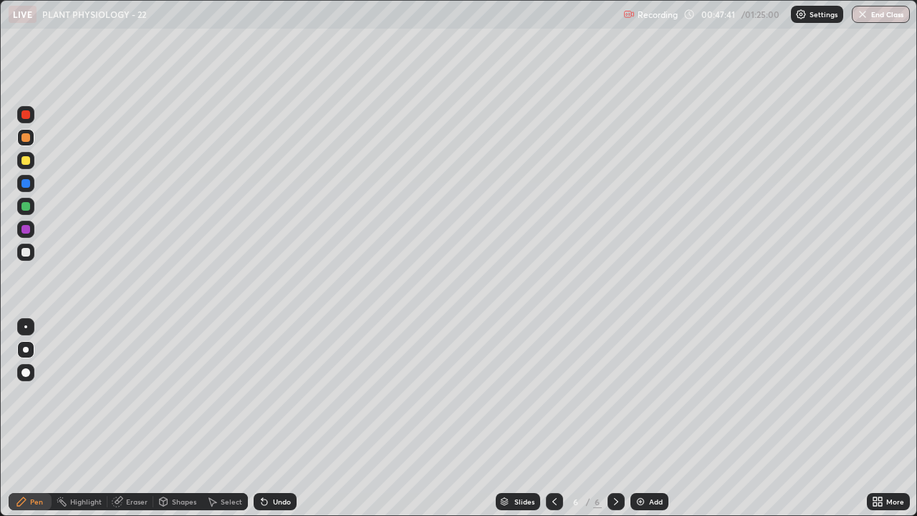
click at [26, 230] on div at bounding box center [25, 229] width 9 height 9
click at [273, 418] on div "Undo" at bounding box center [282, 501] width 18 height 7
click at [270, 418] on div "Undo" at bounding box center [275, 501] width 43 height 17
click at [273, 418] on div "Undo" at bounding box center [282, 501] width 18 height 7
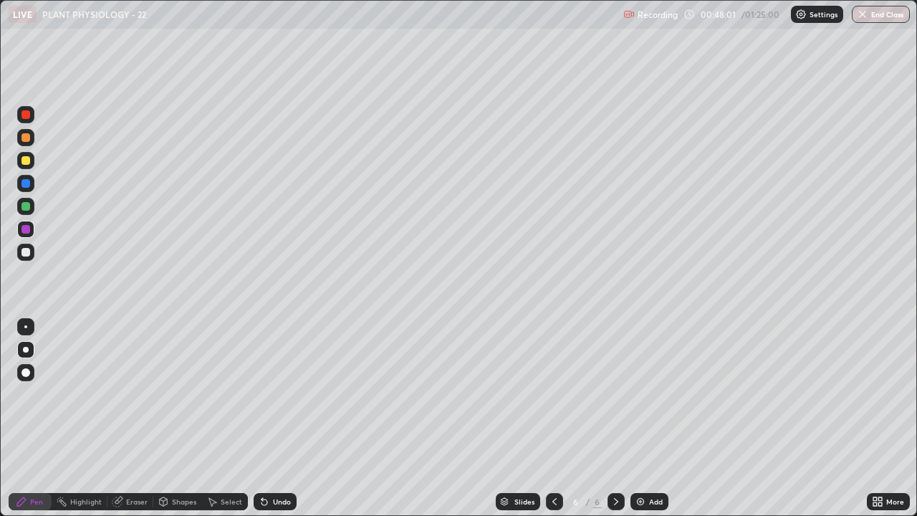
click at [269, 418] on div "Undo" at bounding box center [275, 501] width 43 height 17
click at [270, 418] on div "Undo" at bounding box center [275, 501] width 43 height 17
click at [262, 418] on icon at bounding box center [264, 502] width 6 height 6
click at [267, 418] on icon at bounding box center [264, 501] width 11 height 11
click at [262, 418] on icon at bounding box center [264, 502] width 6 height 6
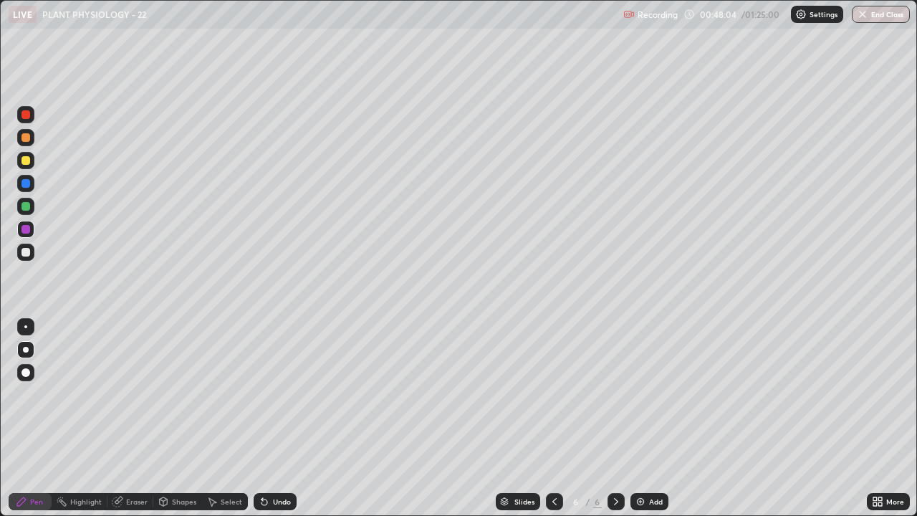
click at [266, 418] on icon at bounding box center [264, 501] width 11 height 11
click at [267, 418] on icon at bounding box center [264, 501] width 11 height 11
click at [268, 418] on div "Undo" at bounding box center [275, 501] width 43 height 17
click at [267, 418] on icon at bounding box center [264, 501] width 11 height 11
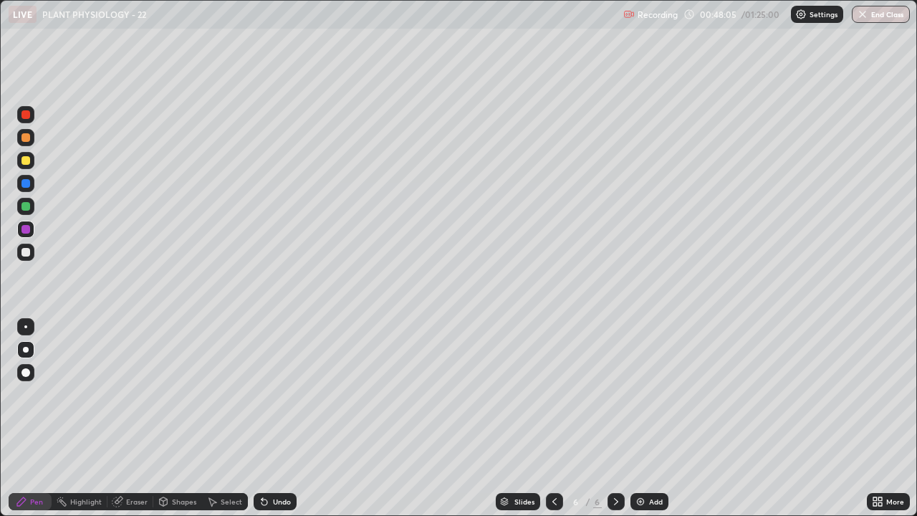
click at [267, 418] on icon at bounding box center [264, 501] width 11 height 11
click at [265, 418] on icon at bounding box center [264, 501] width 11 height 11
click at [266, 418] on icon at bounding box center [264, 501] width 11 height 11
click at [267, 418] on icon at bounding box center [264, 501] width 11 height 11
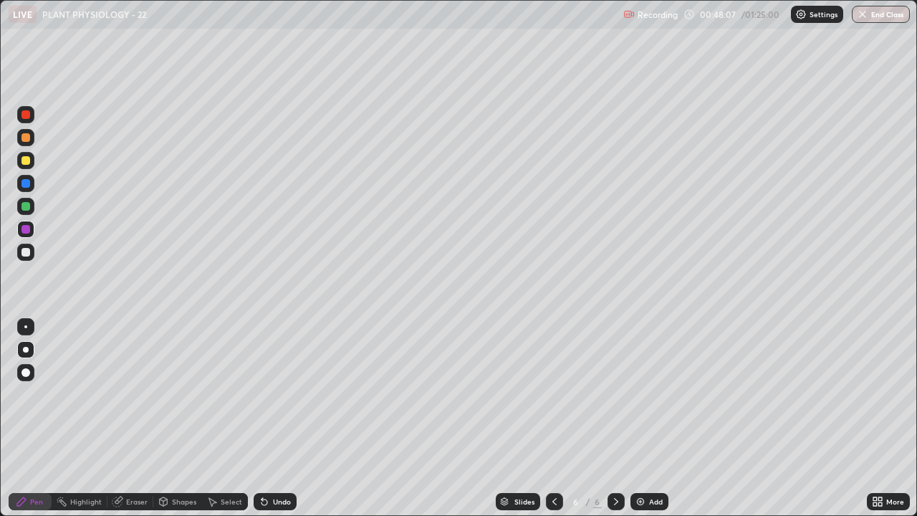
click at [262, 418] on icon at bounding box center [264, 502] width 6 height 6
click at [267, 418] on icon at bounding box center [264, 501] width 11 height 11
click at [80, 418] on div "Highlight" at bounding box center [86, 501] width 32 height 7
click at [134, 418] on div "Eraser" at bounding box center [136, 501] width 21 height 7
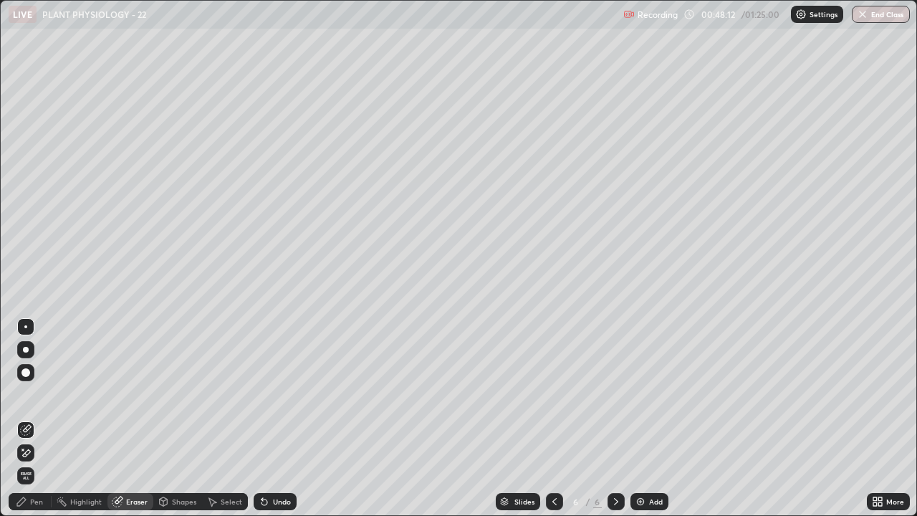
click at [29, 418] on div "Pen" at bounding box center [30, 501] width 43 height 17
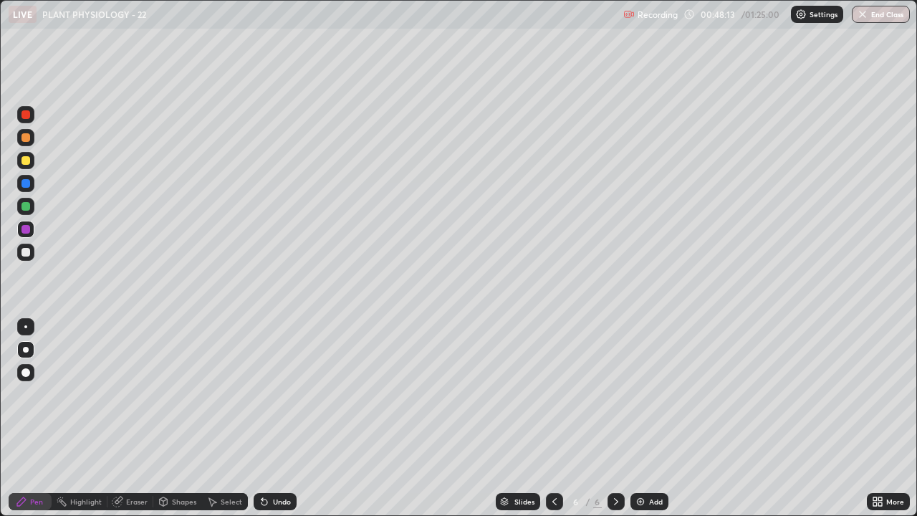
click at [29, 210] on div at bounding box center [25, 206] width 17 height 17
click at [29, 228] on div at bounding box center [25, 229] width 9 height 9
click at [27, 206] on div at bounding box center [25, 206] width 9 height 9
click at [26, 252] on div at bounding box center [25, 252] width 9 height 9
click at [26, 164] on div at bounding box center [25, 160] width 9 height 9
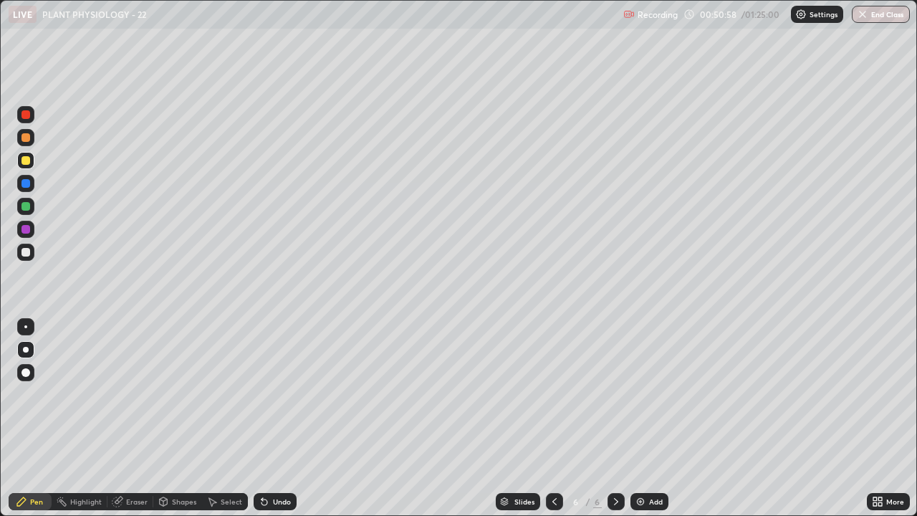
click at [221, 418] on div "Select" at bounding box center [231, 501] width 21 height 7
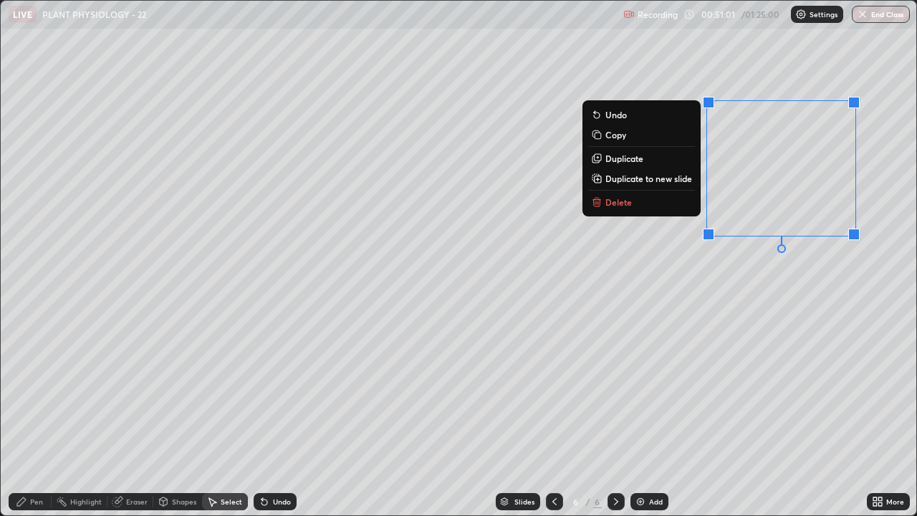
click at [644, 200] on button "Delete" at bounding box center [641, 201] width 107 height 17
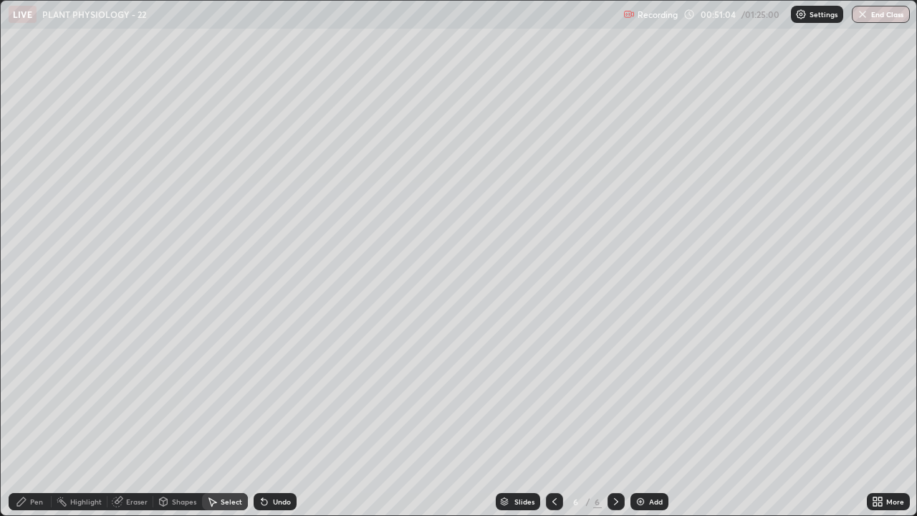
click at [37, 418] on div "Pen" at bounding box center [36, 501] width 13 height 7
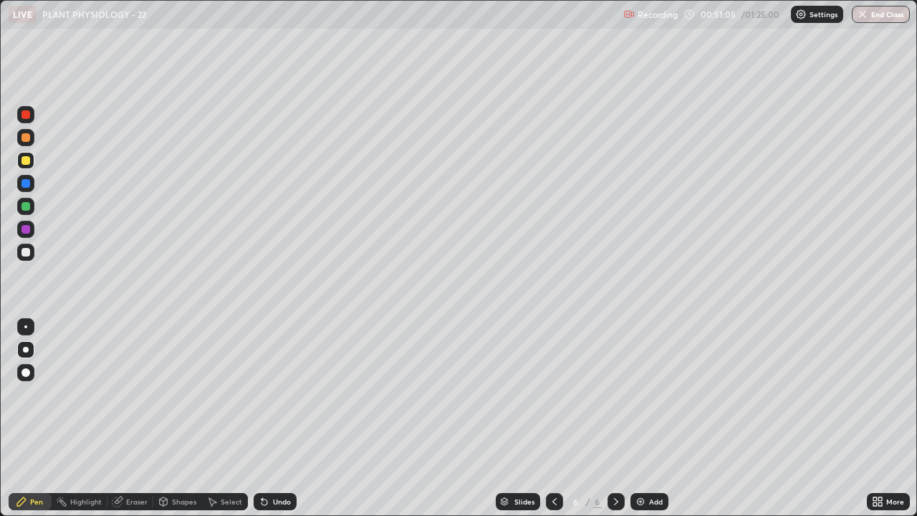
click at [27, 160] on div at bounding box center [25, 160] width 9 height 9
click at [28, 418] on div "Pen" at bounding box center [30, 501] width 43 height 17
click at [28, 208] on div at bounding box center [25, 206] width 9 height 9
click at [279, 418] on div "Undo" at bounding box center [282, 501] width 18 height 7
click at [277, 418] on div "Undo" at bounding box center [282, 501] width 18 height 7
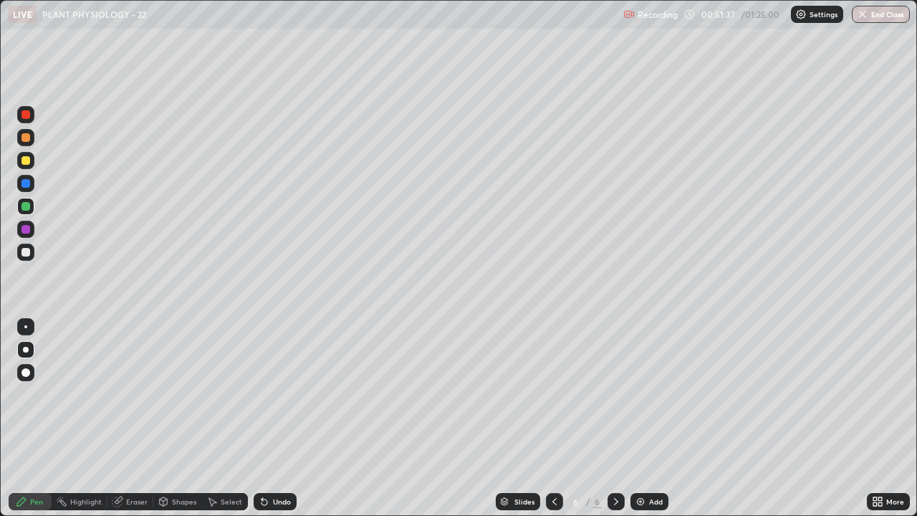
click at [24, 156] on div at bounding box center [25, 160] width 9 height 9
click at [135, 418] on div "Eraser" at bounding box center [136, 501] width 21 height 7
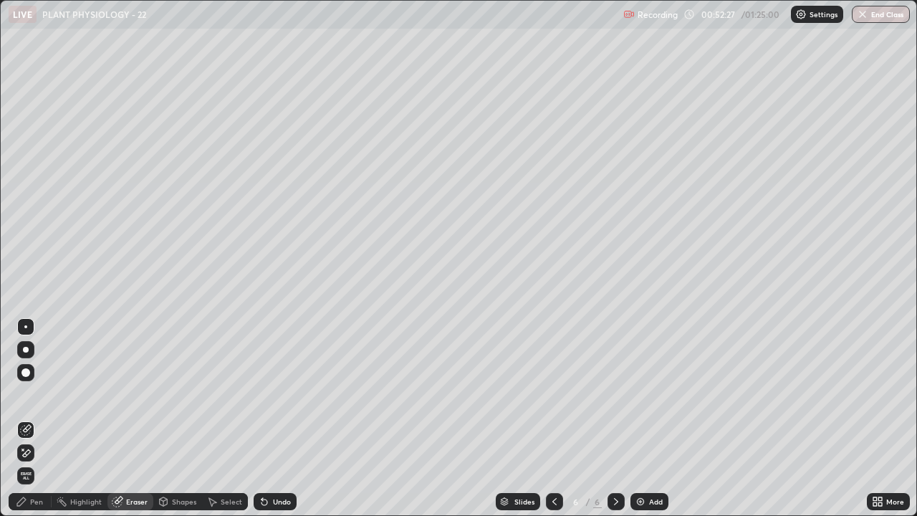
click at [276, 418] on div "Undo" at bounding box center [282, 501] width 18 height 7
click at [43, 418] on div "Pen" at bounding box center [30, 501] width 43 height 17
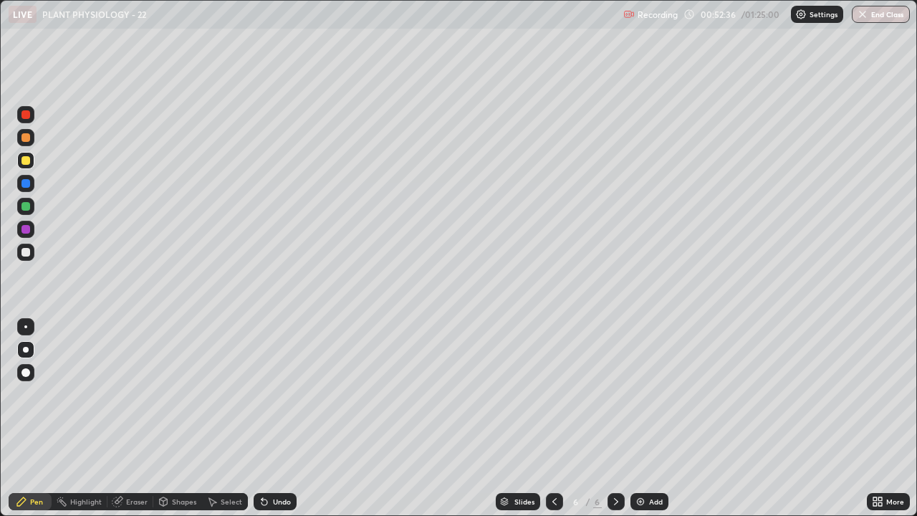
click at [22, 184] on div at bounding box center [25, 183] width 9 height 9
click at [26, 163] on div at bounding box center [25, 160] width 9 height 9
click at [26, 253] on div at bounding box center [25, 252] width 9 height 9
click at [29, 230] on div at bounding box center [25, 229] width 9 height 9
click at [26, 205] on div at bounding box center [25, 206] width 9 height 9
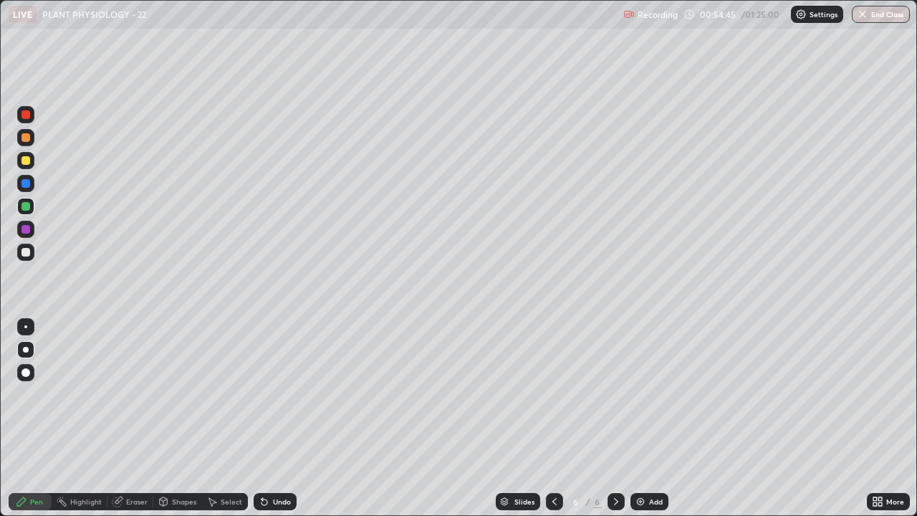
click at [23, 252] on div at bounding box center [25, 252] width 9 height 9
click at [875, 418] on icon at bounding box center [875, 504] width 4 height 4
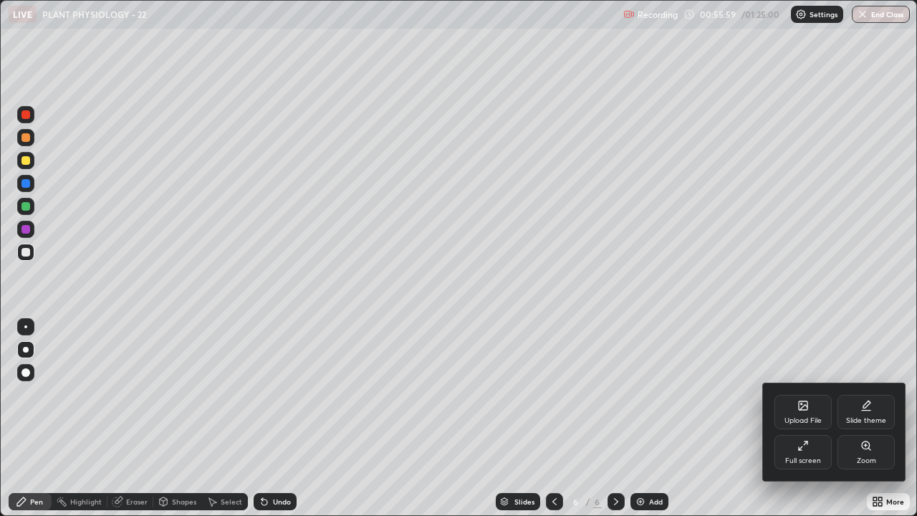
click at [809, 418] on div "Full screen" at bounding box center [802, 452] width 57 height 34
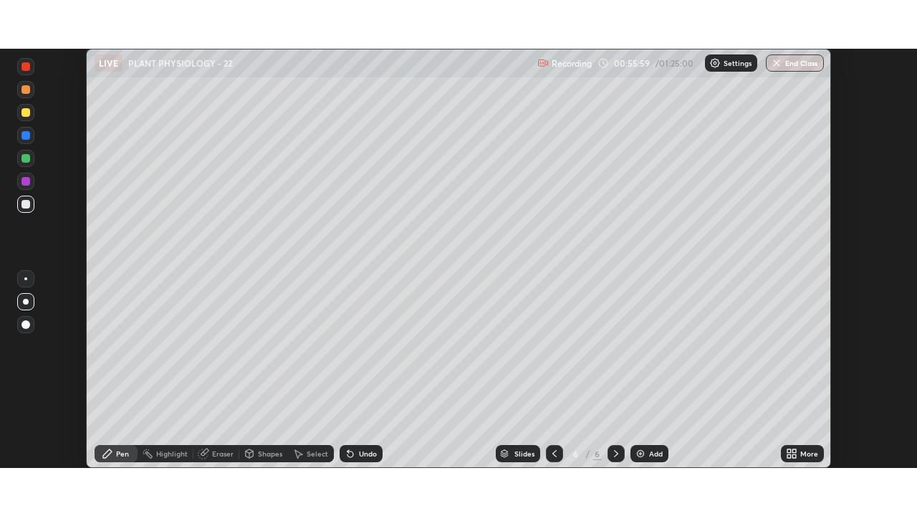
scroll to position [71221, 70723]
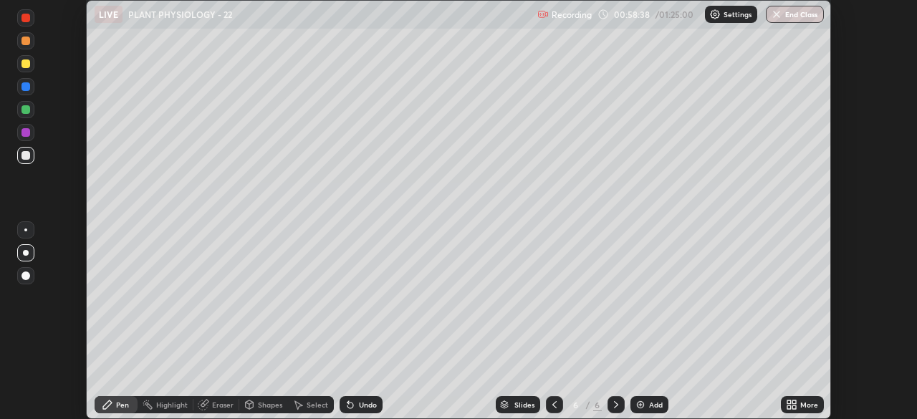
click at [794, 402] on icon at bounding box center [794, 402] width 4 height 4
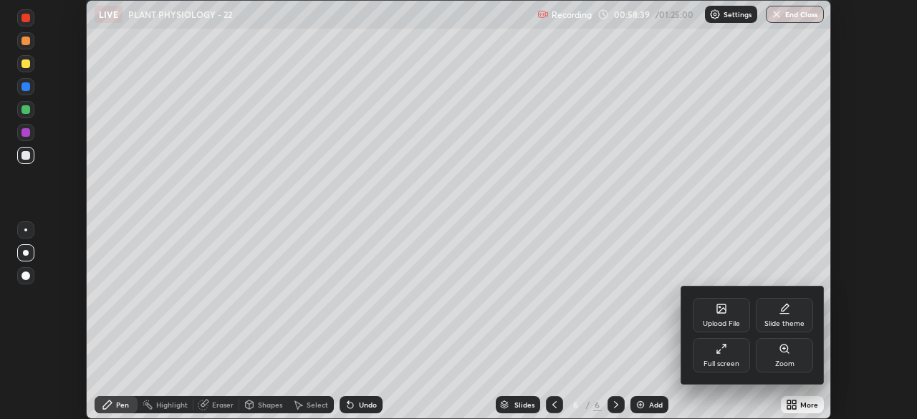
click at [714, 358] on div "Full screen" at bounding box center [721, 355] width 57 height 34
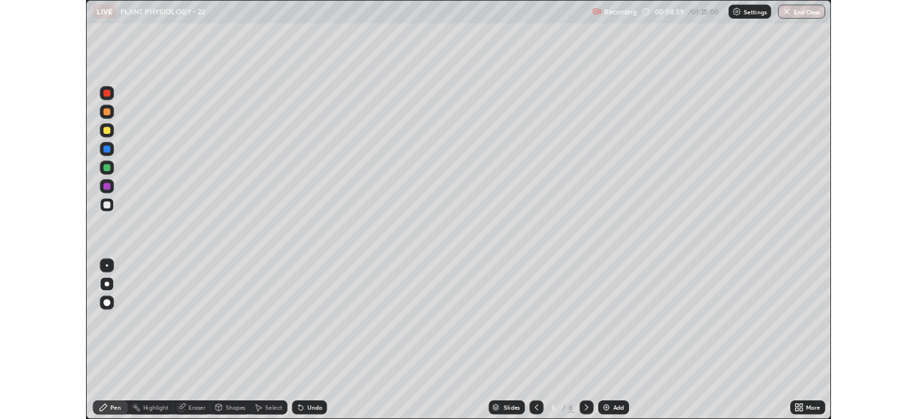
scroll to position [516, 917]
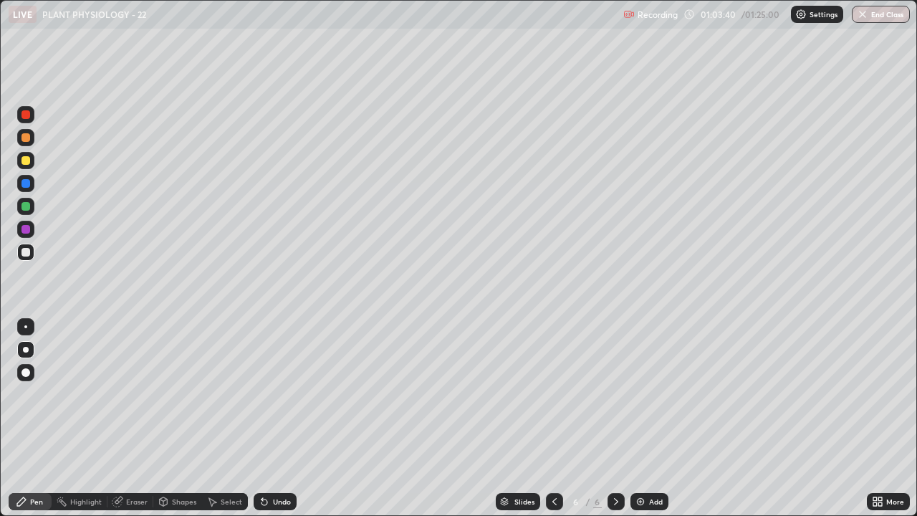
click at [880, 418] on icon at bounding box center [880, 499] width 4 height 4
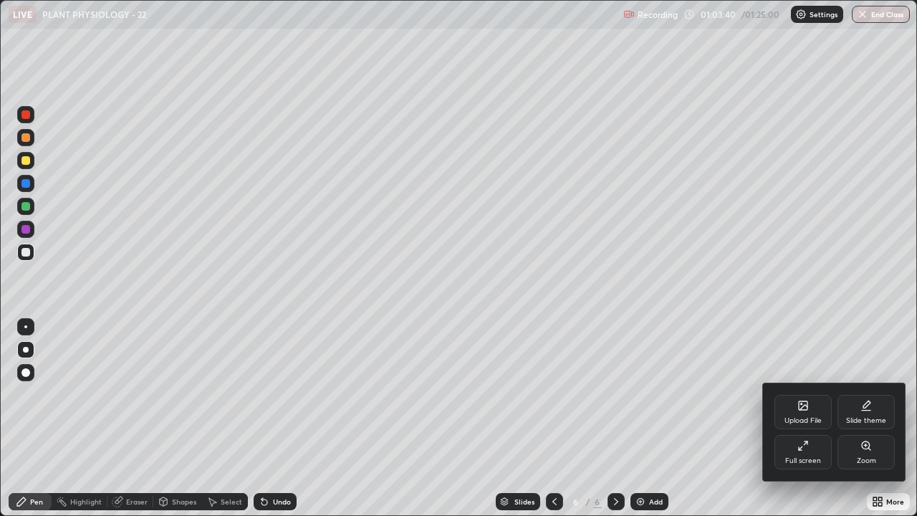
click at [805, 418] on icon at bounding box center [802, 445] width 11 height 11
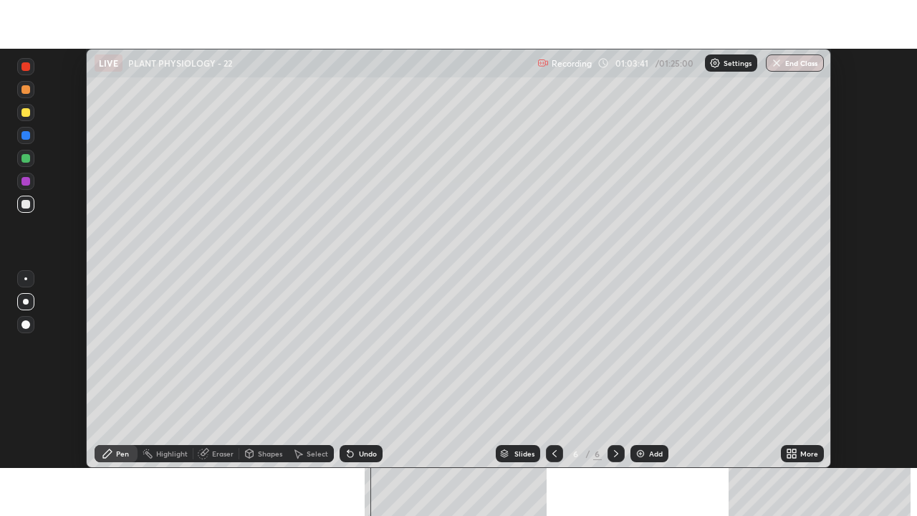
scroll to position [71221, 70723]
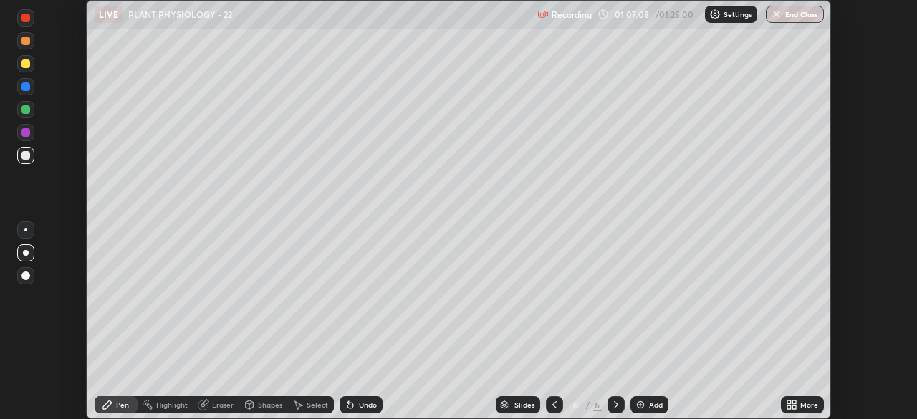
click at [789, 407] on icon at bounding box center [789, 407] width 4 height 4
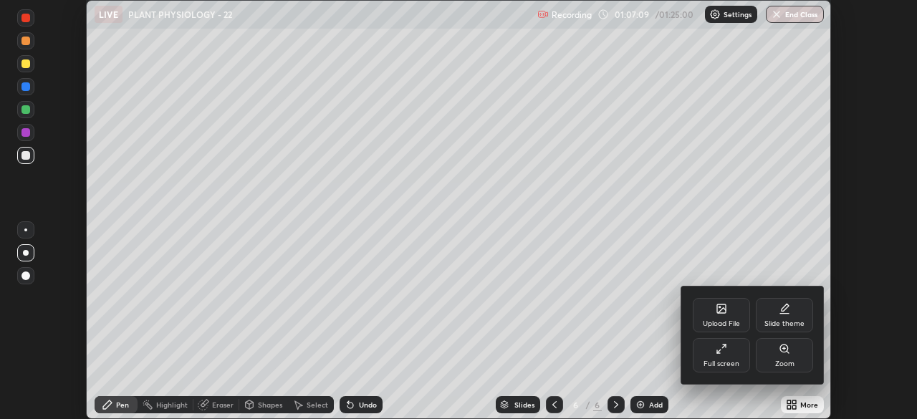
click at [724, 361] on div "Full screen" at bounding box center [722, 363] width 36 height 7
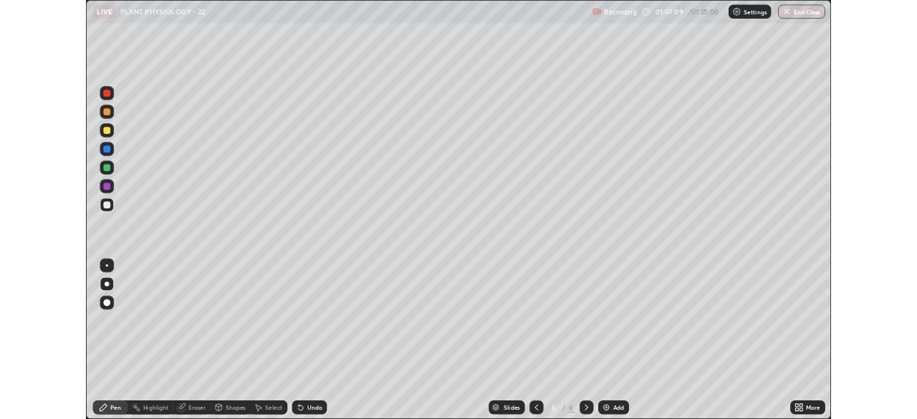
scroll to position [516, 917]
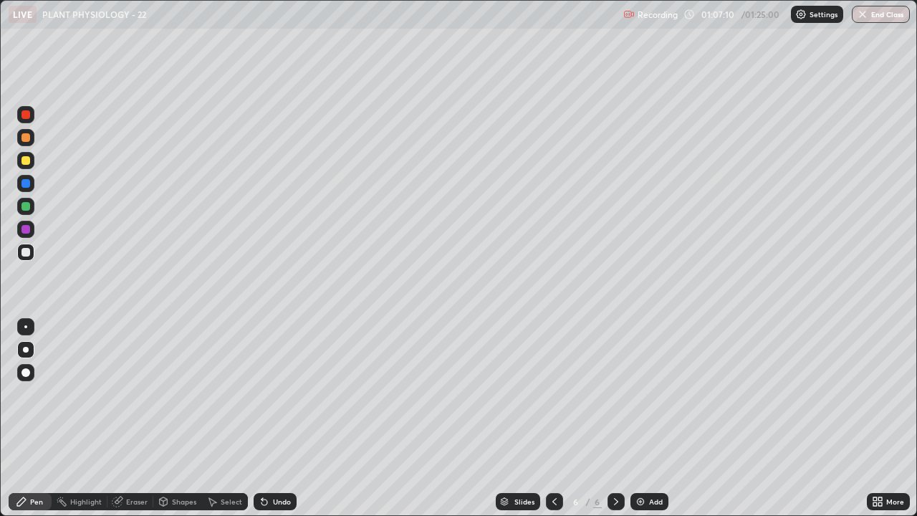
click at [656, 418] on div "Add" at bounding box center [656, 501] width 14 height 7
click at [26, 138] on div at bounding box center [25, 137] width 9 height 9
click at [24, 253] on div at bounding box center [25, 252] width 9 height 9
click at [289, 418] on div "Undo" at bounding box center [275, 501] width 43 height 17
click at [286, 418] on div "Undo" at bounding box center [282, 501] width 18 height 7
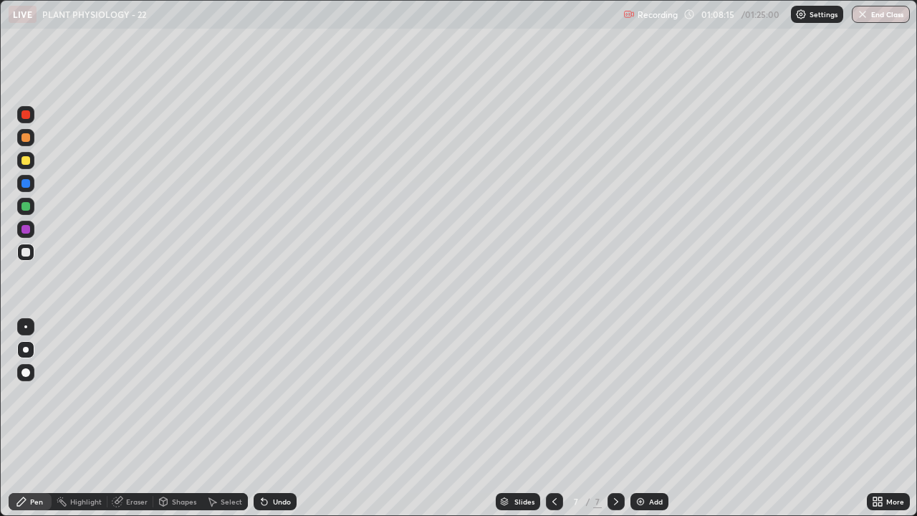
click at [880, 418] on icon at bounding box center [880, 499] width 4 height 4
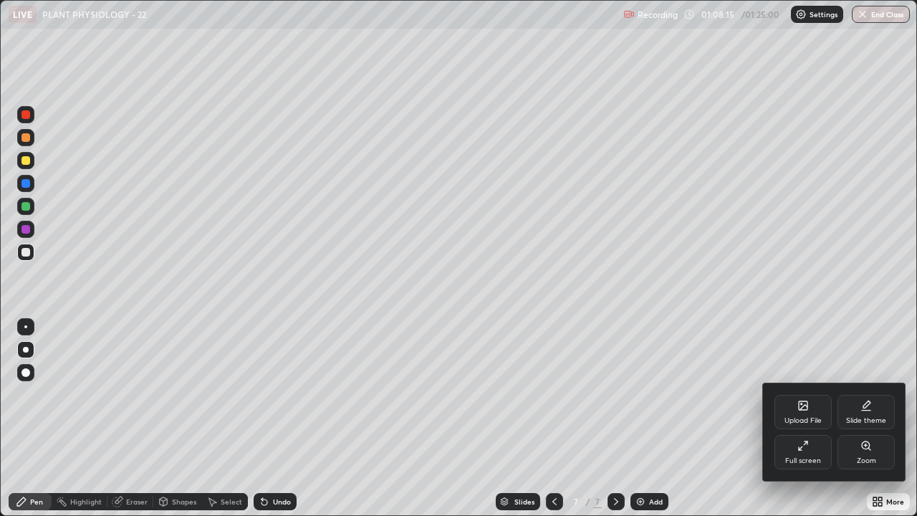
click at [809, 418] on div "Full screen" at bounding box center [802, 452] width 57 height 34
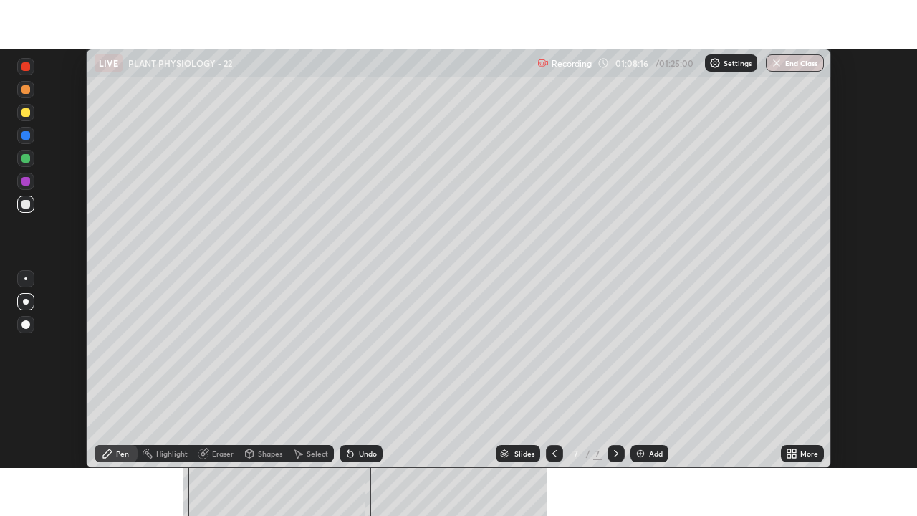
scroll to position [71221, 70723]
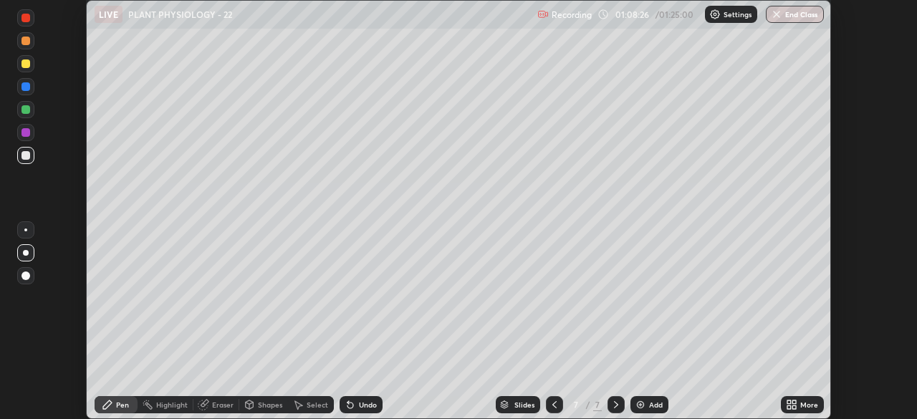
click at [226, 405] on div "Eraser" at bounding box center [222, 404] width 21 height 7
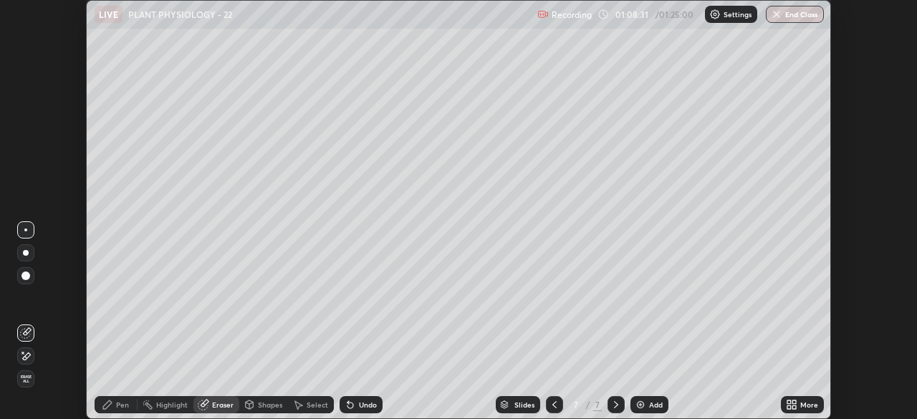
click at [122, 403] on div "Pen" at bounding box center [122, 404] width 13 height 7
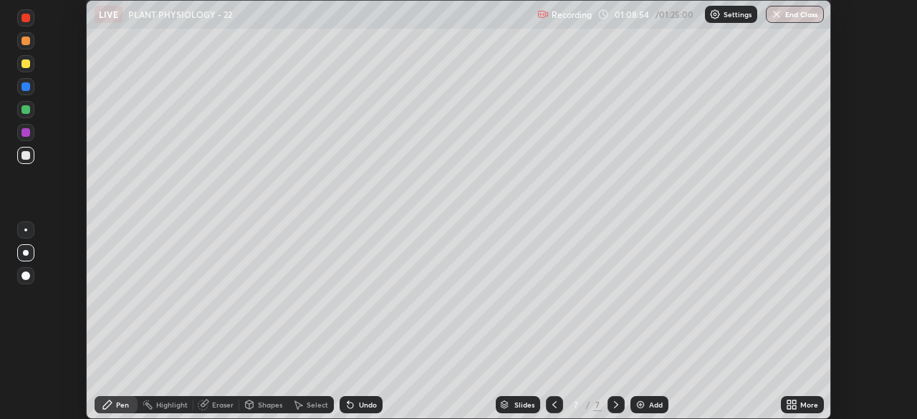
click at [789, 403] on icon at bounding box center [789, 402] width 4 height 4
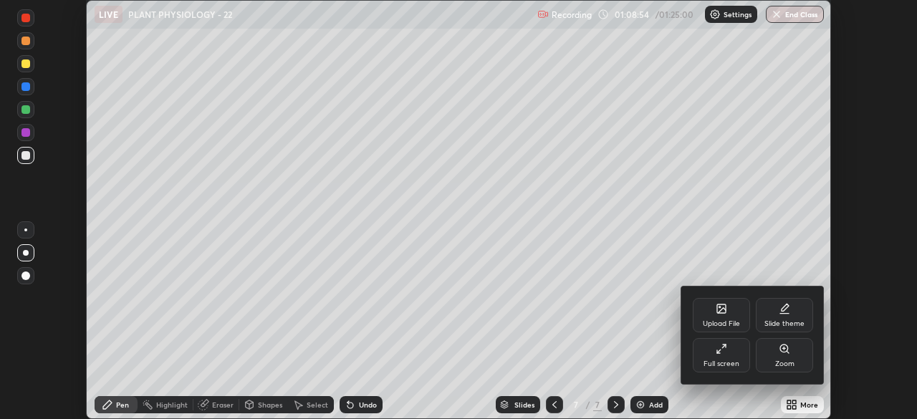
click at [715, 357] on div "Full screen" at bounding box center [721, 355] width 57 height 34
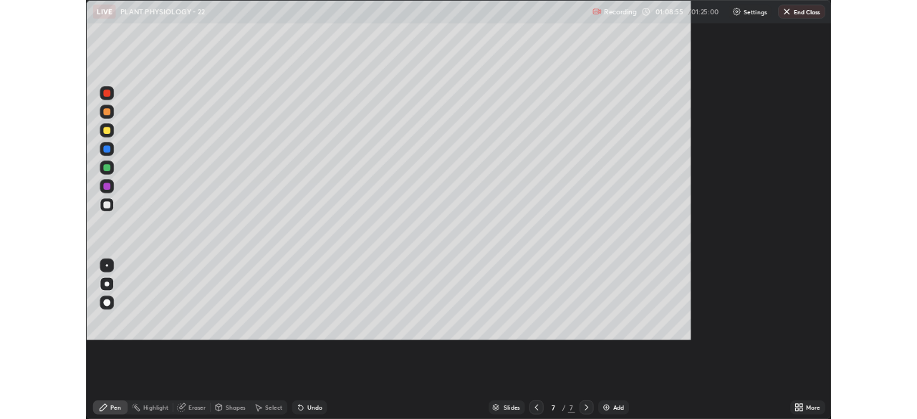
scroll to position [516, 917]
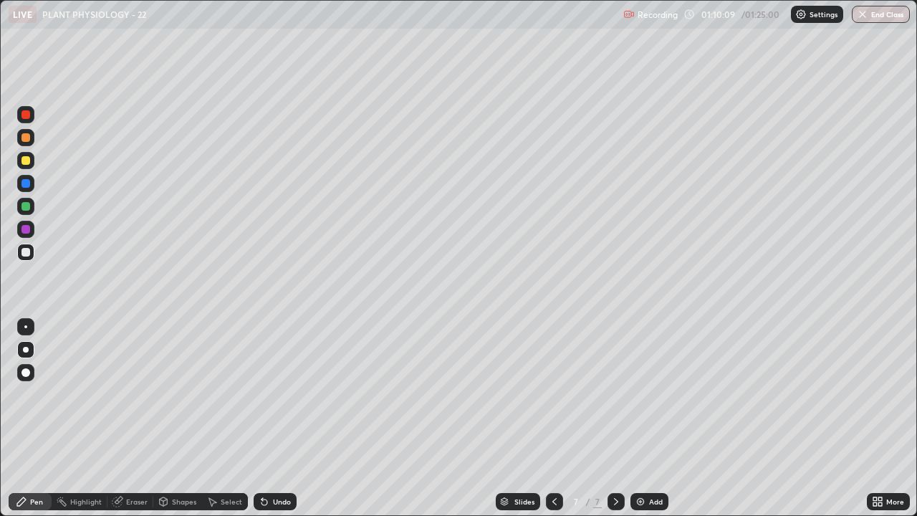
click at [281, 418] on div "Undo" at bounding box center [282, 501] width 18 height 7
click at [279, 418] on div "Undo" at bounding box center [282, 501] width 18 height 7
click at [284, 418] on div "Undo" at bounding box center [282, 501] width 18 height 7
click at [282, 418] on div "Undo" at bounding box center [282, 501] width 18 height 7
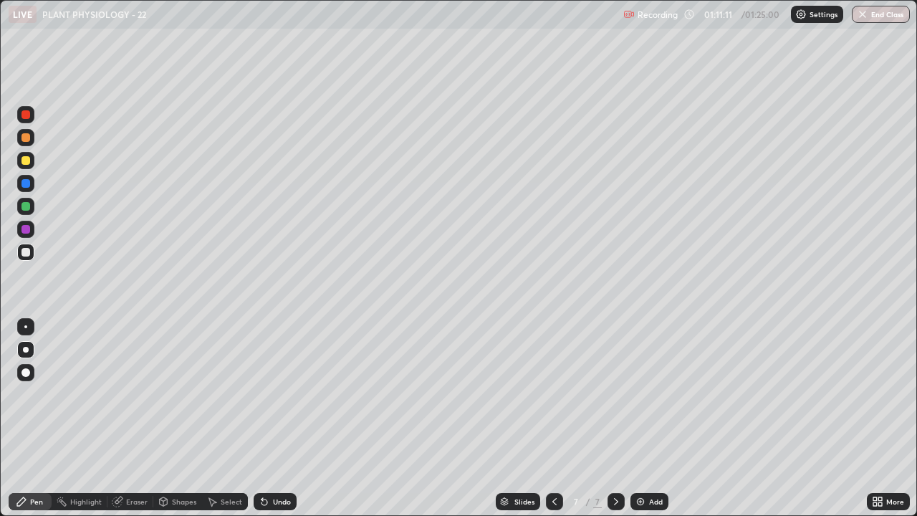
click at [21, 210] on div at bounding box center [25, 206] width 17 height 17
click at [642, 418] on img at bounding box center [640, 501] width 11 height 11
click at [24, 254] on div at bounding box center [25, 252] width 9 height 9
click at [30, 143] on div at bounding box center [25, 137] width 17 height 17
click at [27, 249] on div at bounding box center [25, 252] width 9 height 9
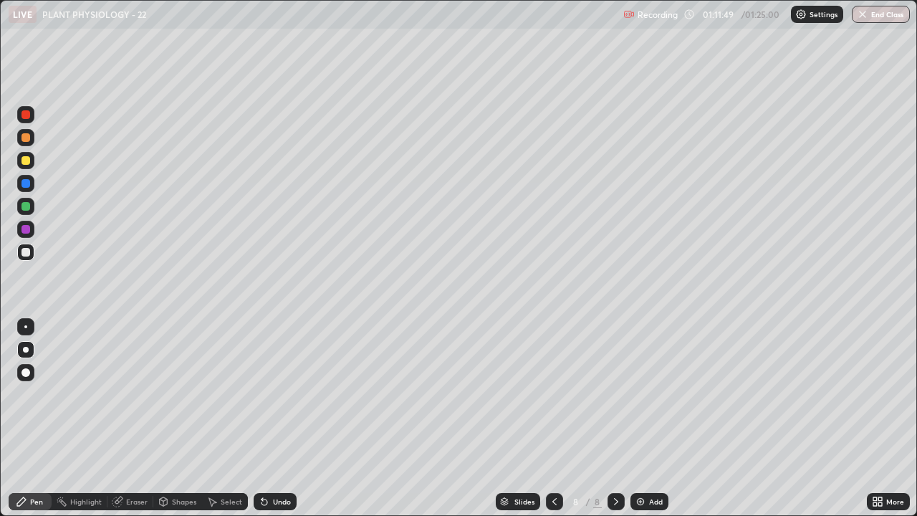
click at [29, 207] on div at bounding box center [25, 206] width 9 height 9
click at [24, 226] on div at bounding box center [25, 229] width 9 height 9
click at [552, 418] on icon at bounding box center [554, 501] width 11 height 11
click at [614, 418] on icon at bounding box center [615, 501] width 11 height 11
click at [553, 418] on icon at bounding box center [554, 501] width 11 height 11
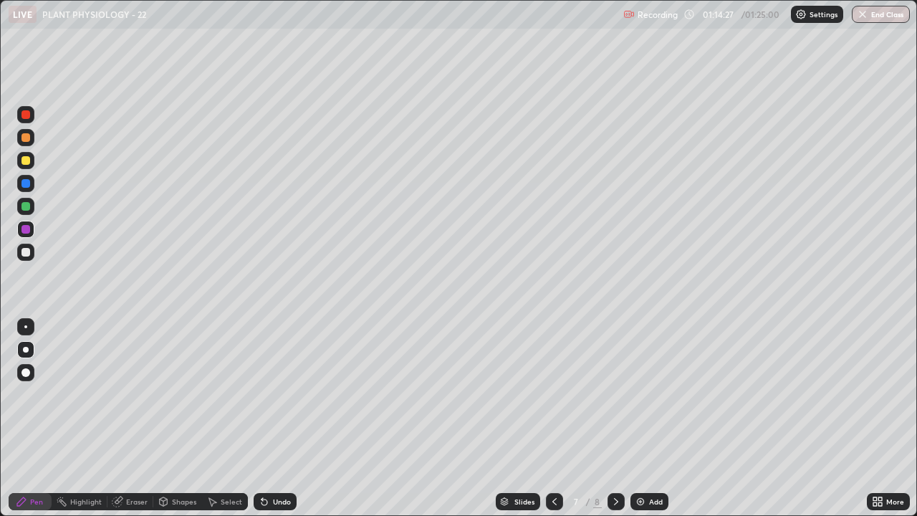
click at [553, 418] on icon at bounding box center [554, 501] width 11 height 11
click at [552, 418] on icon at bounding box center [554, 501] width 4 height 7
click at [553, 418] on icon at bounding box center [554, 501] width 11 height 11
click at [615, 418] on icon at bounding box center [615, 501] width 11 height 11
click at [608, 418] on div at bounding box center [616, 501] width 17 height 17
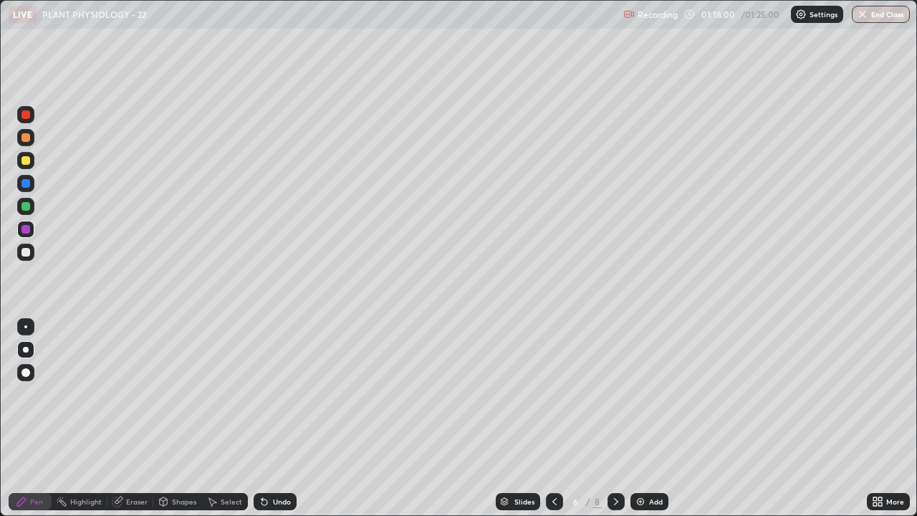
click at [613, 418] on icon at bounding box center [615, 501] width 11 height 11
click at [894, 11] on button "End Class" at bounding box center [881, 14] width 57 height 17
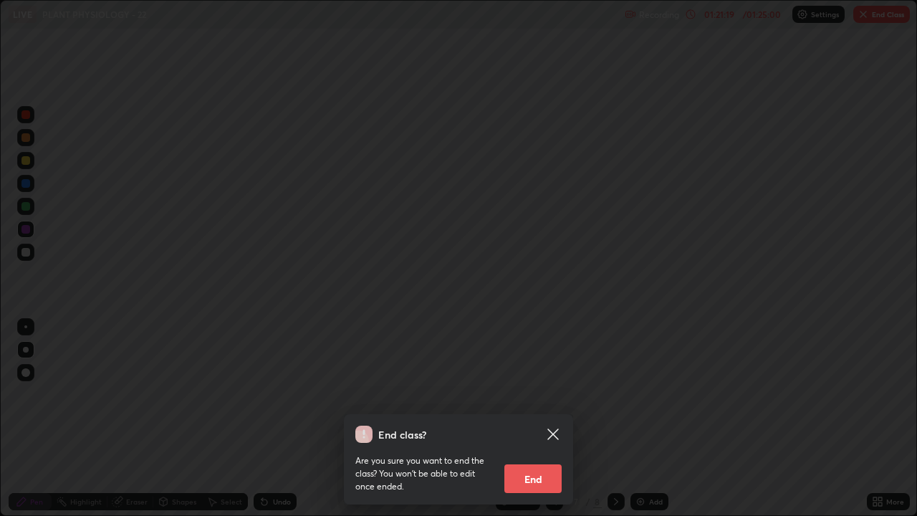
click at [531, 418] on button "End" at bounding box center [532, 478] width 57 height 29
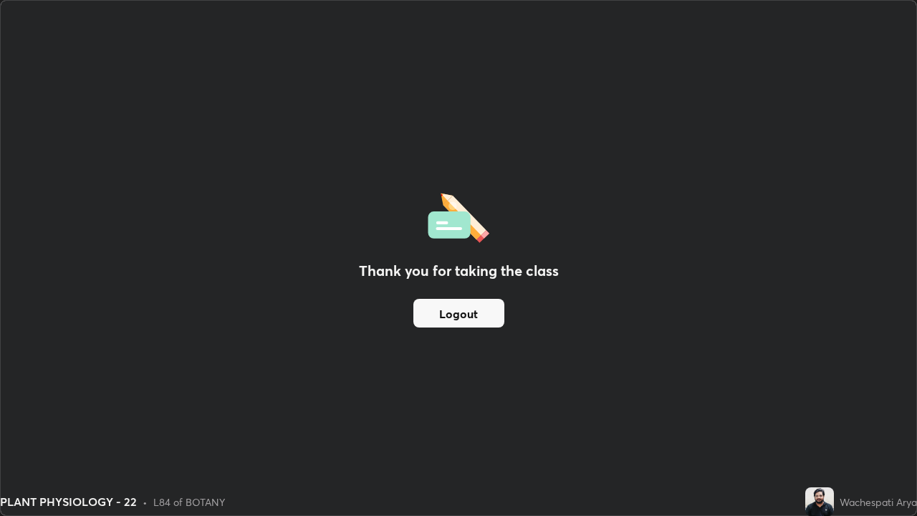
click at [489, 317] on button "Logout" at bounding box center [458, 313] width 91 height 29
click at [490, 317] on button "Logout" at bounding box center [458, 313] width 91 height 29
click at [489, 320] on button "Logout" at bounding box center [458, 313] width 91 height 29
click at [488, 321] on button "Logout" at bounding box center [458, 313] width 91 height 29
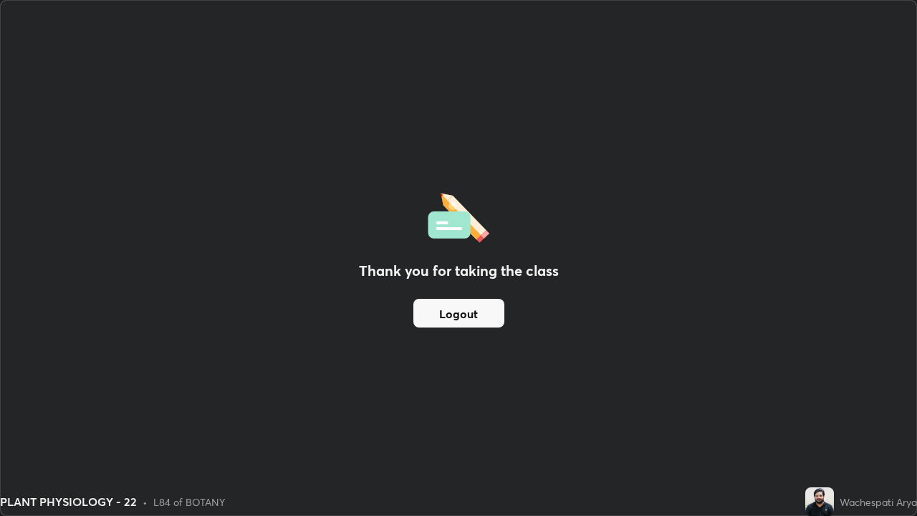
click at [491, 320] on button "Logout" at bounding box center [458, 313] width 91 height 29
click at [493, 319] on button "Logout" at bounding box center [458, 313] width 91 height 29
click at [494, 319] on button "Logout" at bounding box center [458, 313] width 91 height 29
click at [494, 317] on button "Logout" at bounding box center [458, 313] width 91 height 29
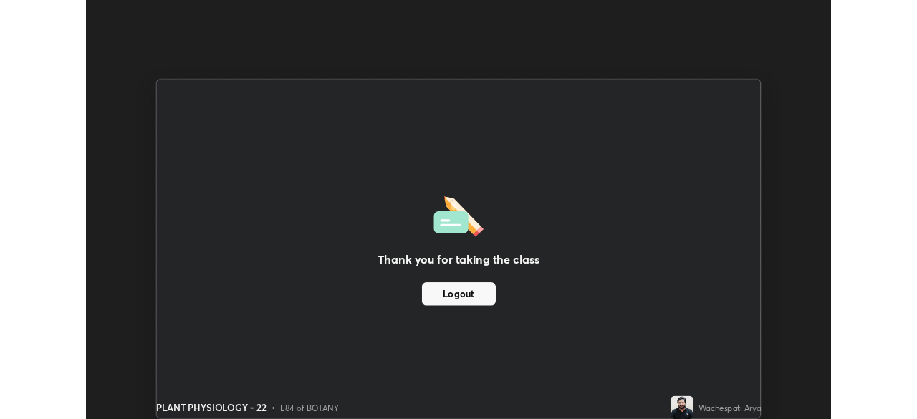
scroll to position [71221, 70723]
